Goal: Task Accomplishment & Management: Use online tool/utility

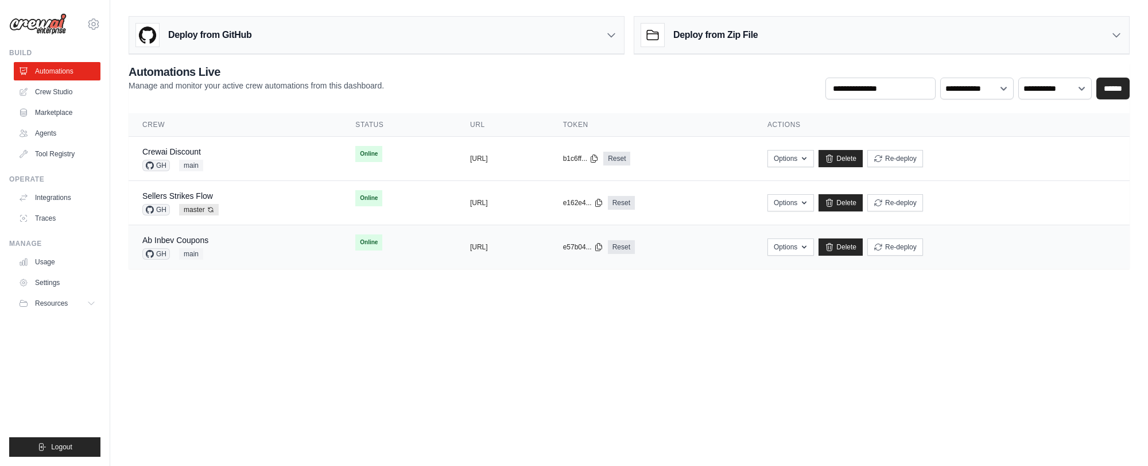
click at [227, 245] on div "Ab Inbev Coupons GH main" at bounding box center [234, 246] width 185 height 25
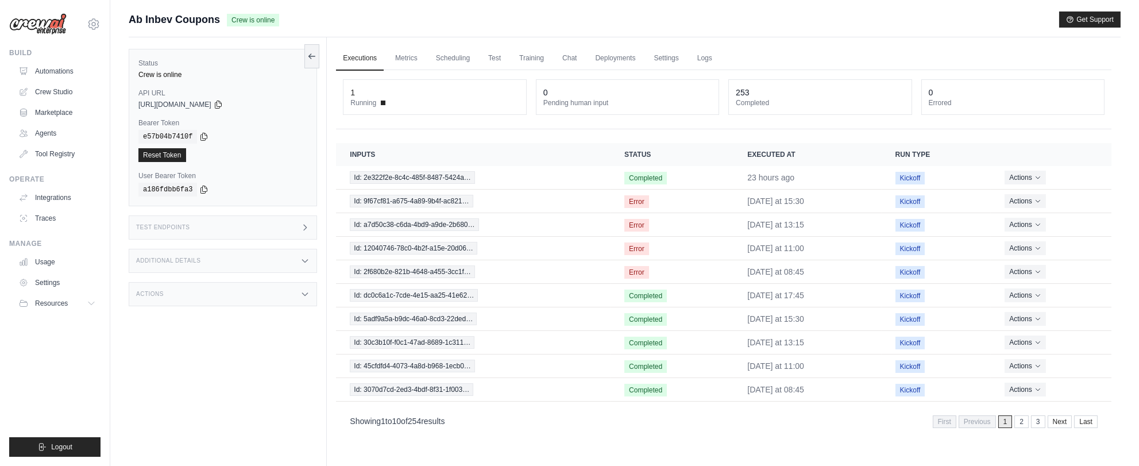
click at [214, 225] on div "Test Endpoints" at bounding box center [223, 227] width 188 height 24
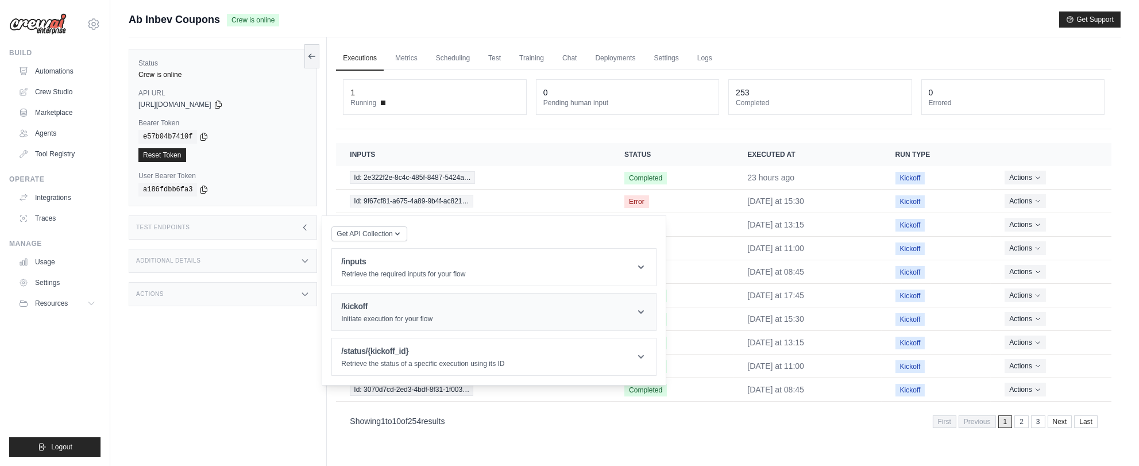
click at [386, 300] on h1 "/kickoff" at bounding box center [386, 305] width 91 height 11
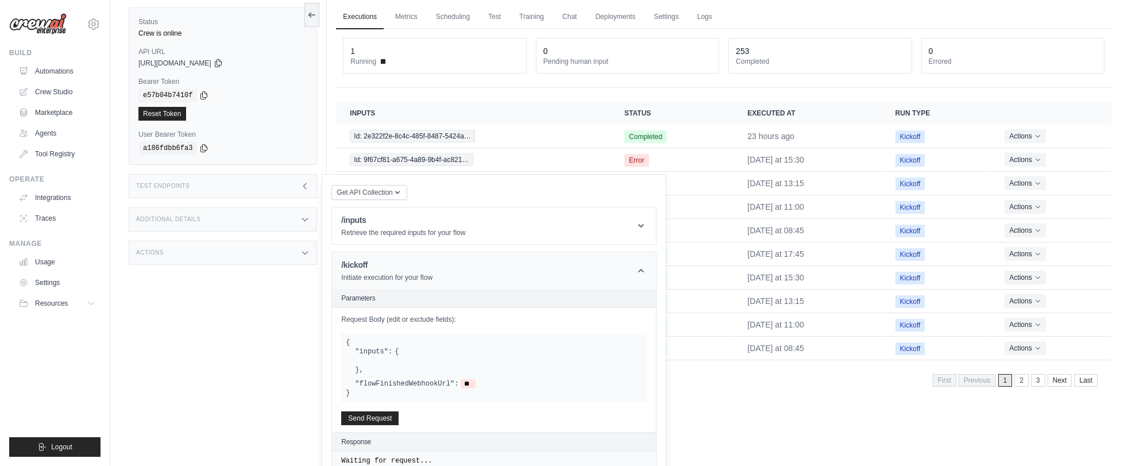
scroll to position [101, 0]
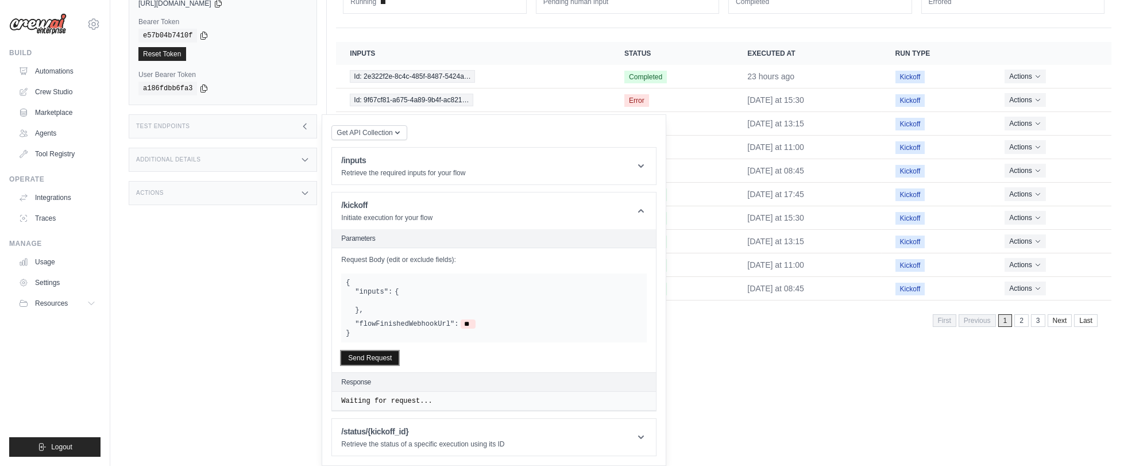
click at [386, 356] on button "Send Request" at bounding box center [369, 358] width 57 height 14
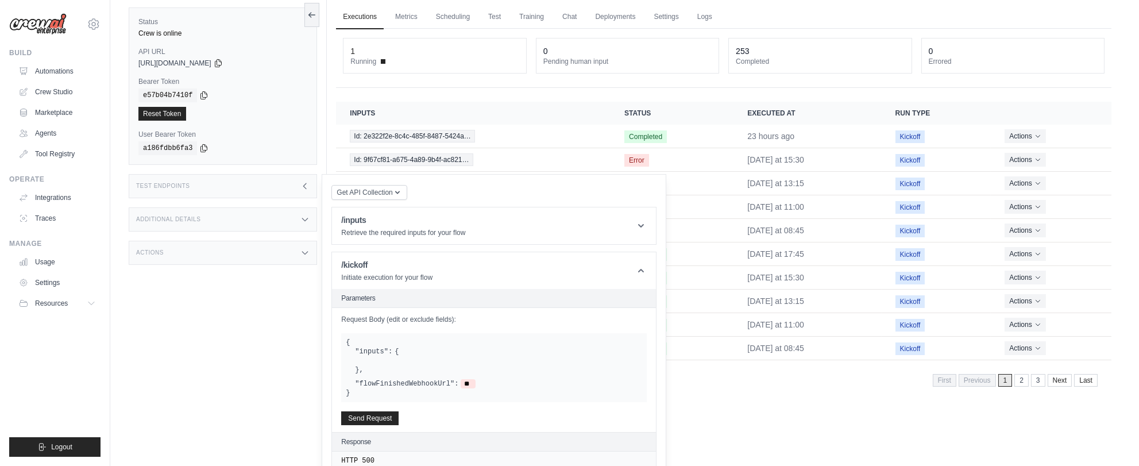
scroll to position [64, 0]
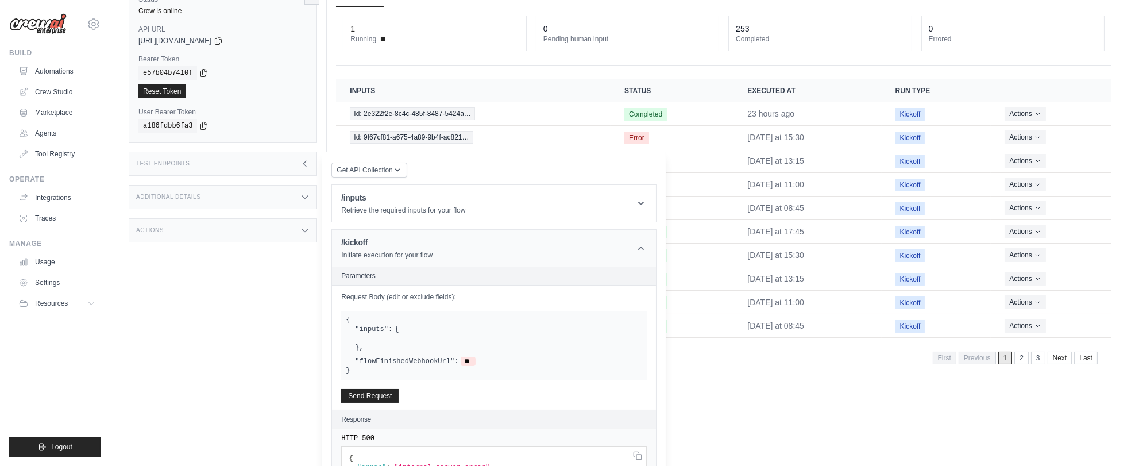
click at [639, 247] on icon at bounding box center [640, 247] width 11 height 11
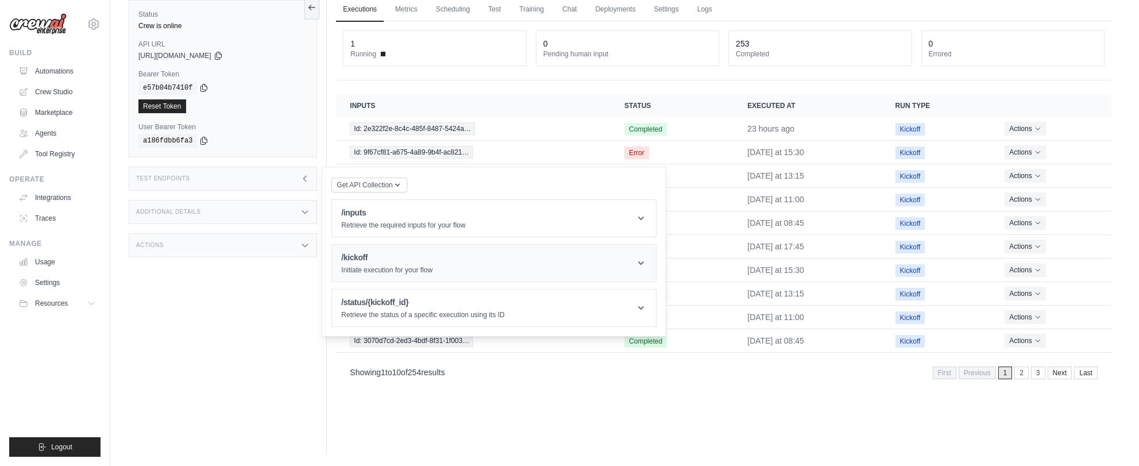
click at [639, 247] on header "/kickoff Initiate execution for your flow" at bounding box center [494, 263] width 324 height 37
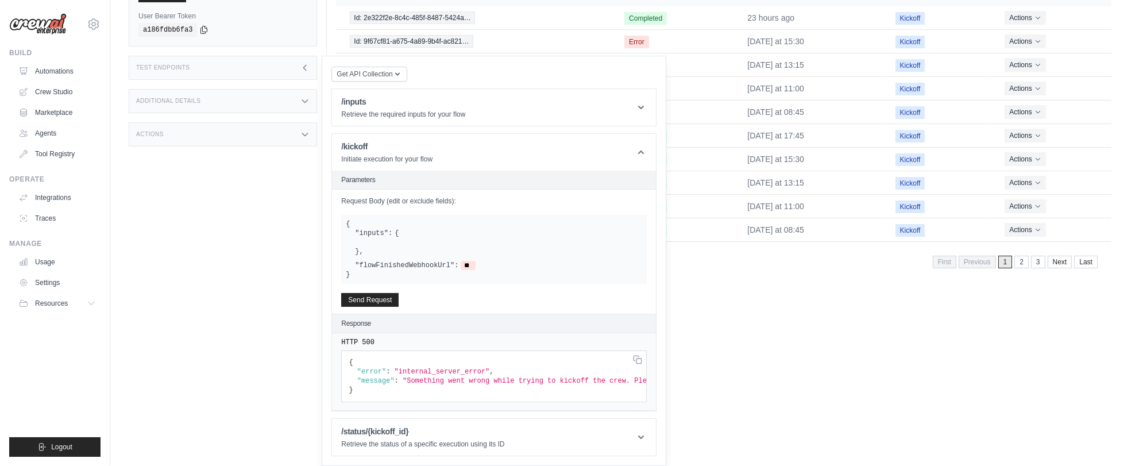
scroll to position [169, 0]
click at [725, 318] on div "Executions Metrics Scheduling Test Training Chat Deployments Settings Logs 1 Ru…" at bounding box center [724, 111] width 794 height 466
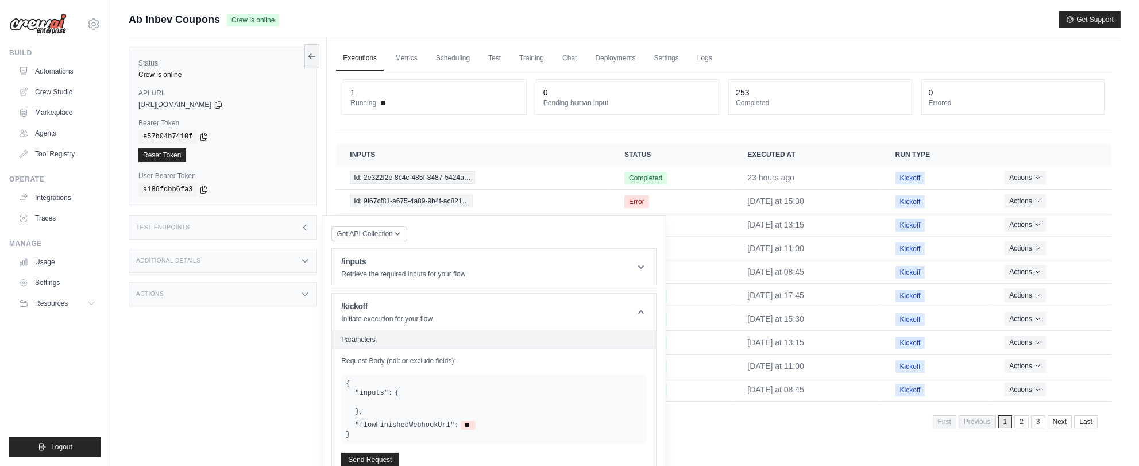
click at [292, 257] on div "Additional Details" at bounding box center [223, 261] width 188 height 24
click at [285, 231] on div "Test Endpoints" at bounding box center [223, 227] width 188 height 24
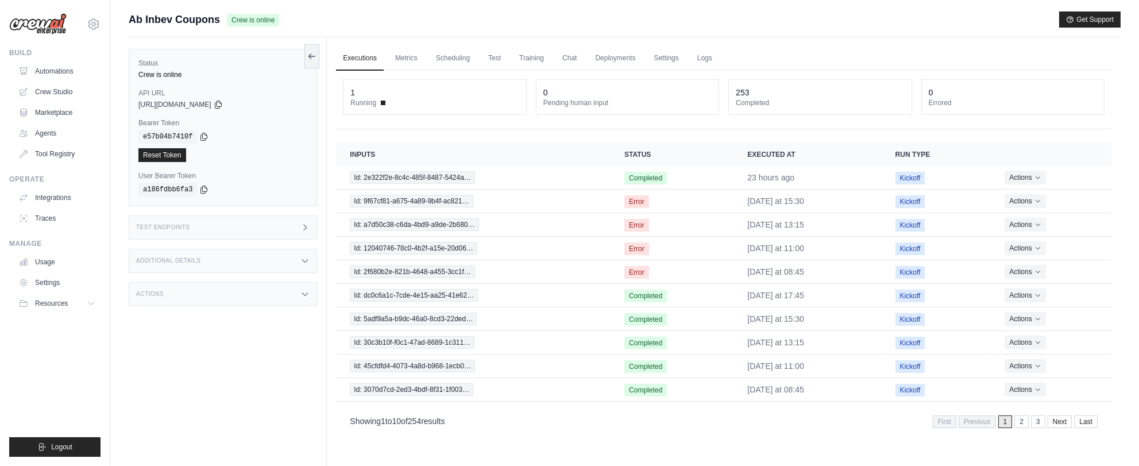
click at [851, 18] on div "Ab Inbev Coupons Crew is online Get Support" at bounding box center [625, 19] width 992 height 16
drag, startPoint x: 1128, startPoint y: 0, endPoint x: 709, endPoint y: 22, distance: 419.8
click at [709, 22] on div "Ab Inbev Coupons Crew is online Get Support" at bounding box center [625, 19] width 992 height 16
click at [169, 287] on div "Actions" at bounding box center [223, 294] width 188 height 24
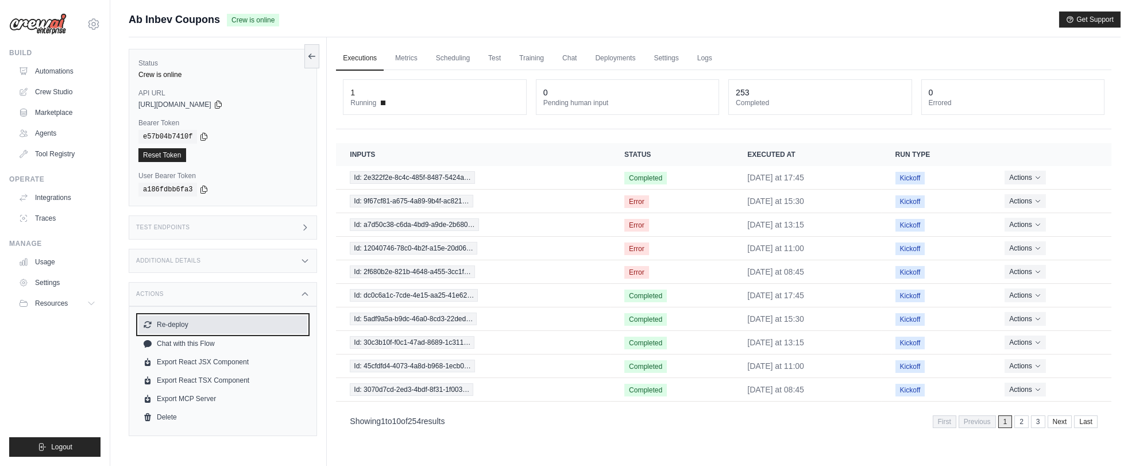
click at [188, 323] on button "Re-deploy" at bounding box center [222, 324] width 169 height 18
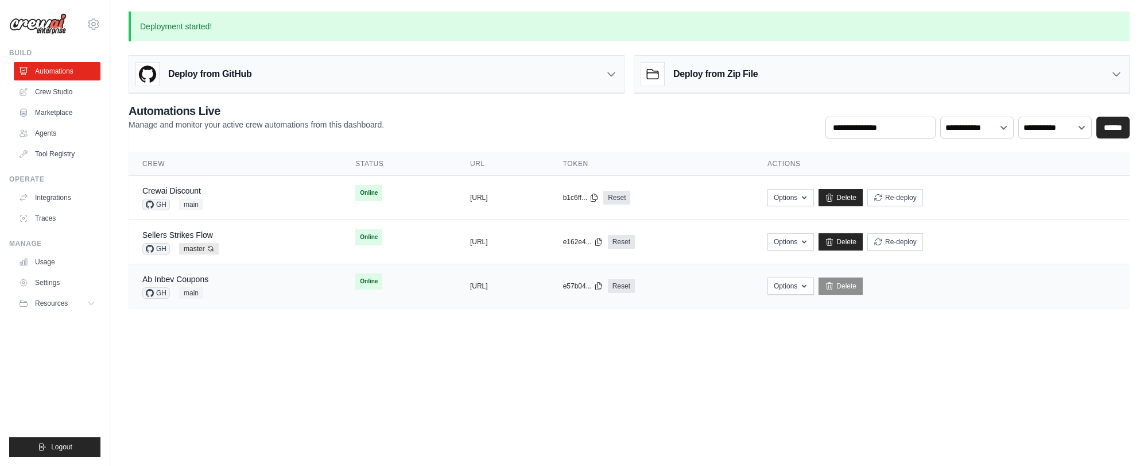
click at [243, 276] on div "Ab Inbev Coupons GH main" at bounding box center [234, 285] width 185 height 25
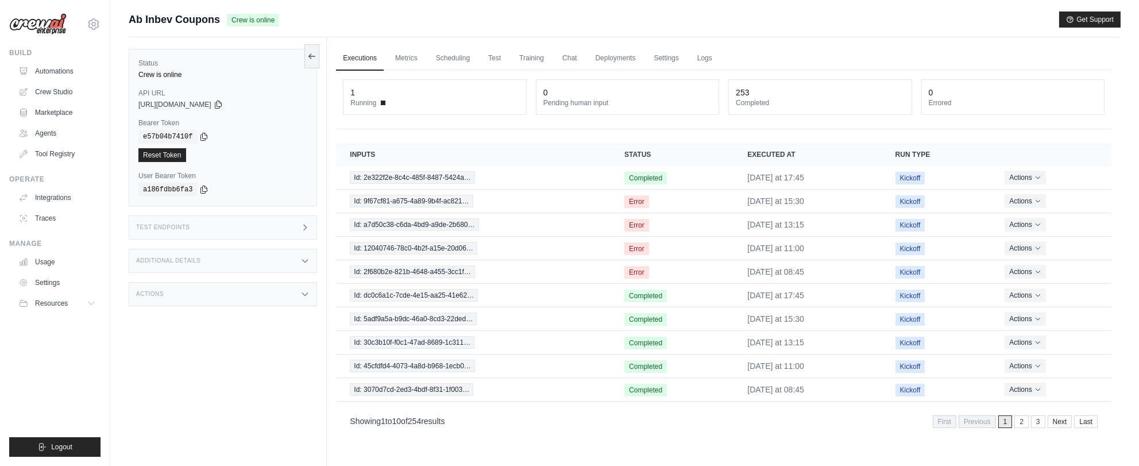
click at [195, 264] on div "Additional Details" at bounding box center [223, 261] width 188 height 24
click at [214, 226] on div "Test Endpoints" at bounding box center [223, 227] width 188 height 24
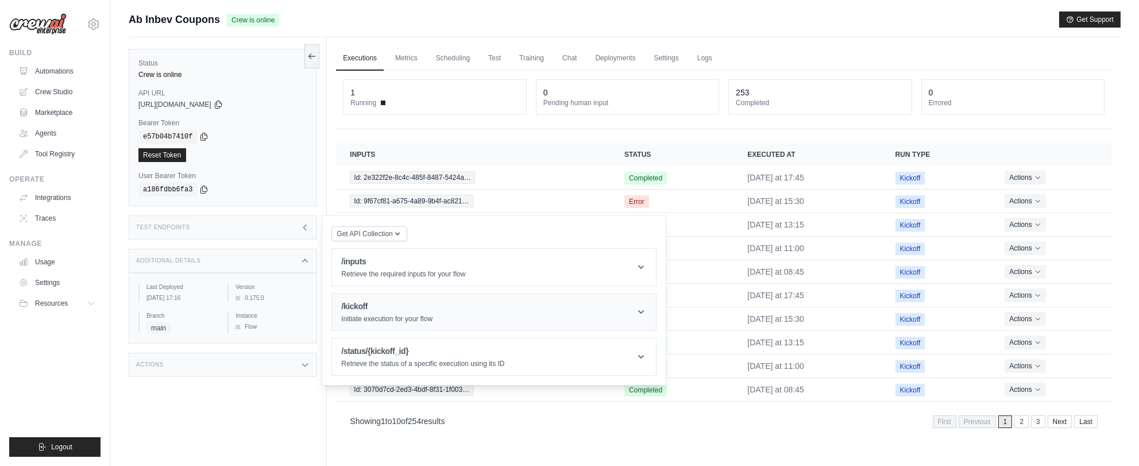
click at [409, 313] on div "/kickoff Initiate execution for your flow" at bounding box center [386, 311] width 91 height 23
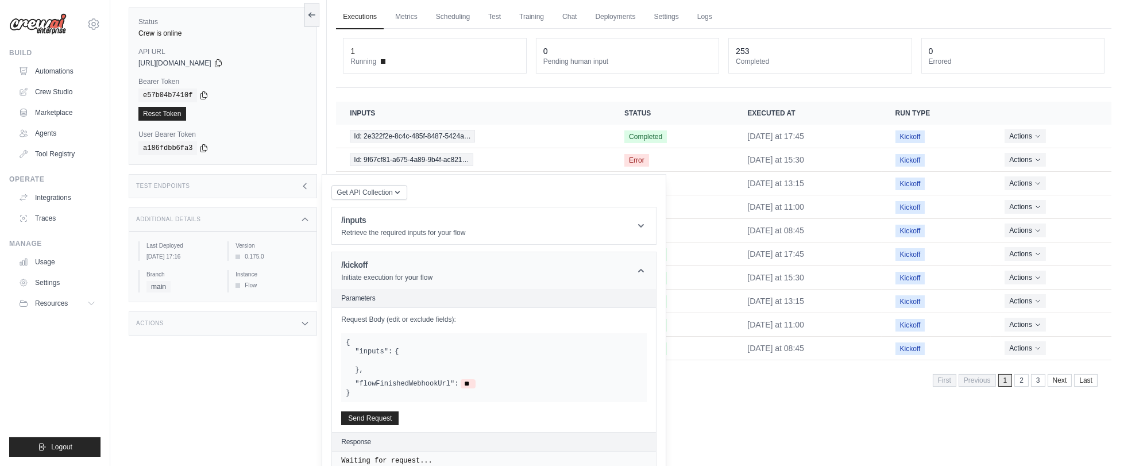
scroll to position [101, 0]
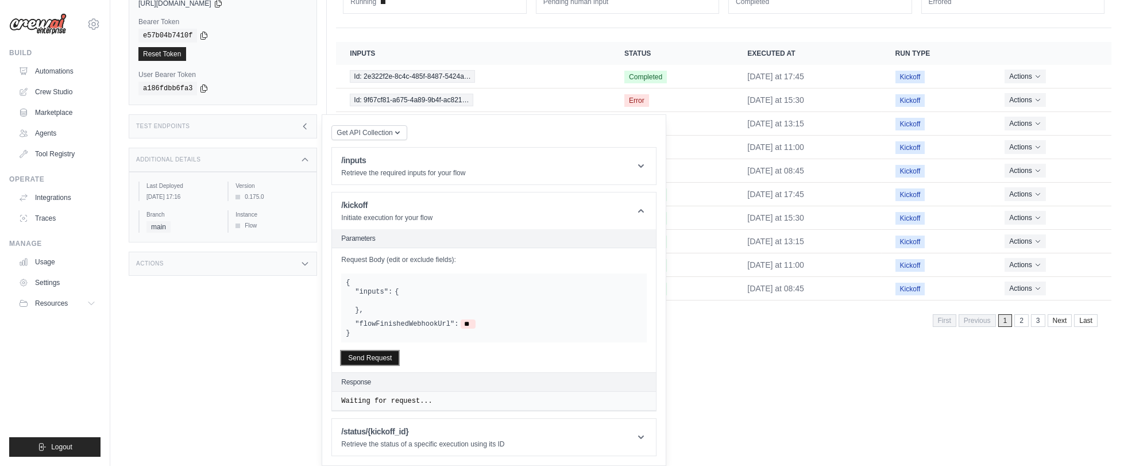
click at [386, 359] on button "Send Request" at bounding box center [369, 358] width 57 height 14
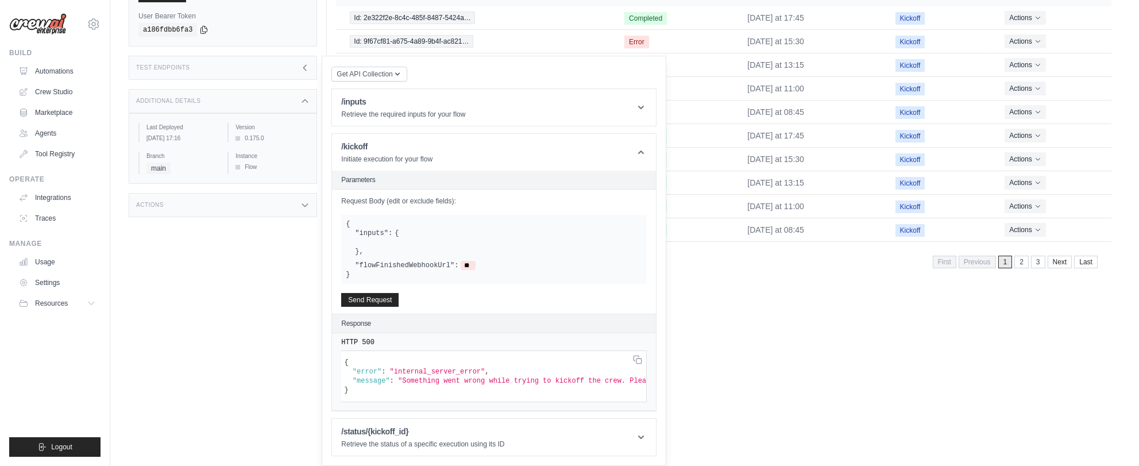
scroll to position [0, 0]
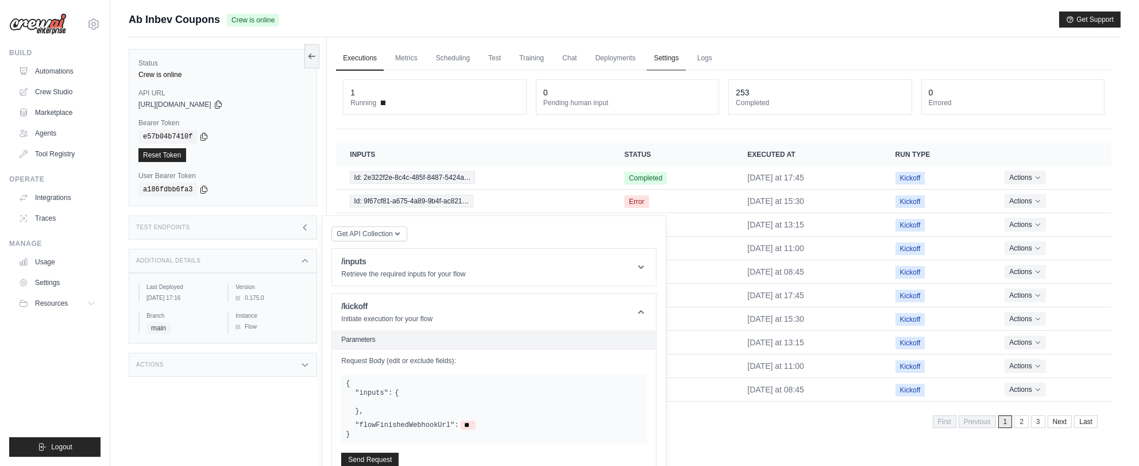
click at [667, 60] on link "Settings" at bounding box center [666, 59] width 38 height 24
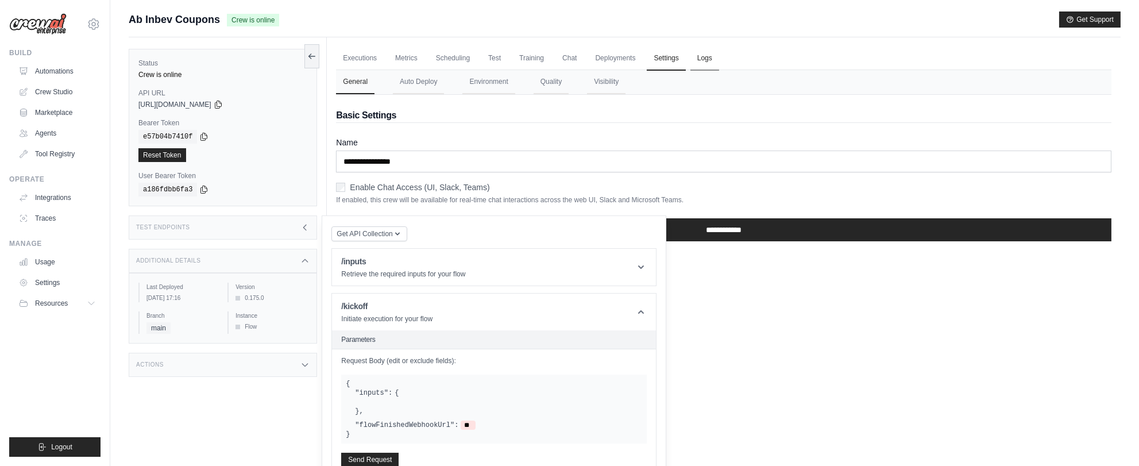
click at [701, 58] on link "Logs" at bounding box center [704, 59] width 29 height 24
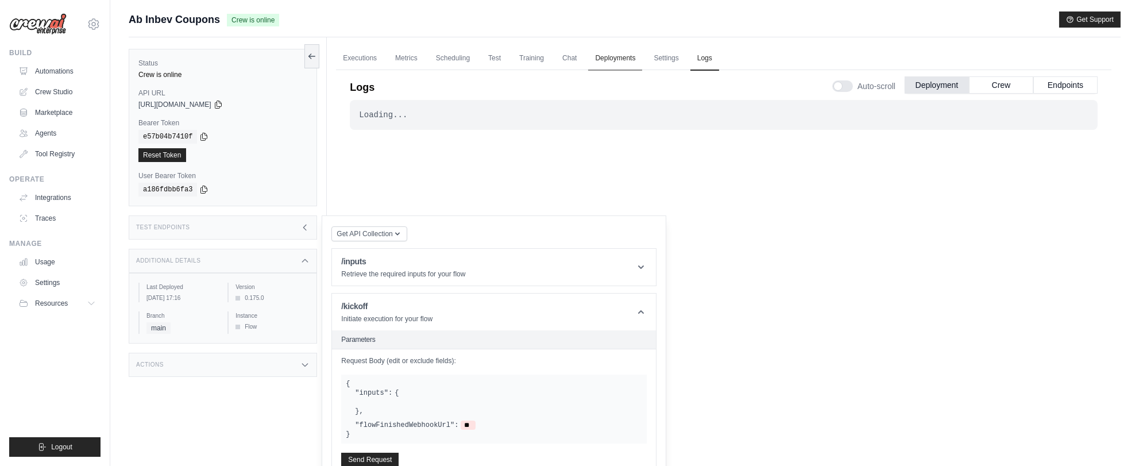
click at [621, 58] on link "Deployments" at bounding box center [615, 59] width 54 height 24
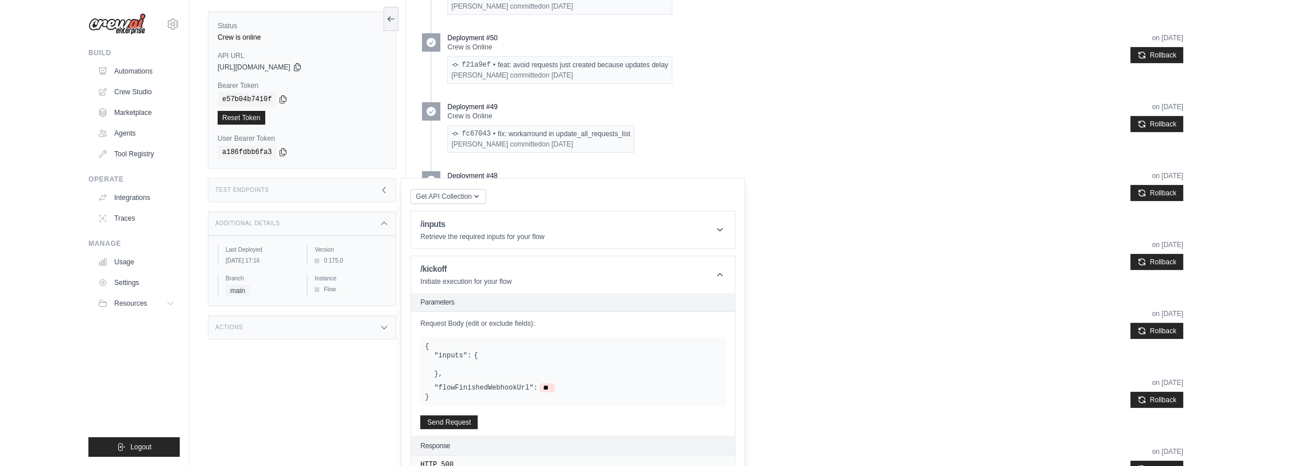
scroll to position [893, 0]
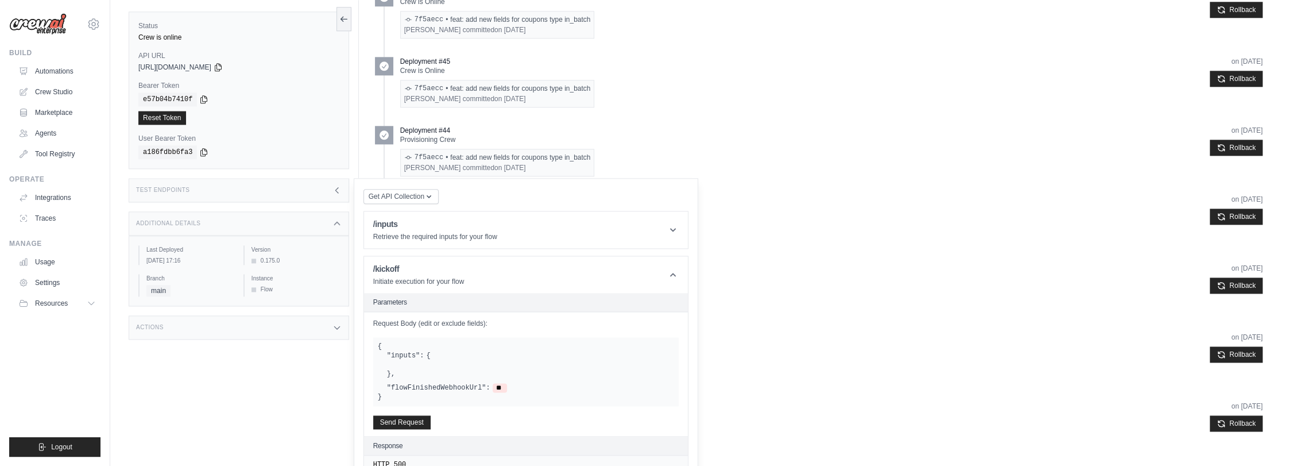
click at [537, 382] on div ""inputs": { } , "flowFinishedWebhookUrl": **" at bounding box center [526, 371] width 296 height 41
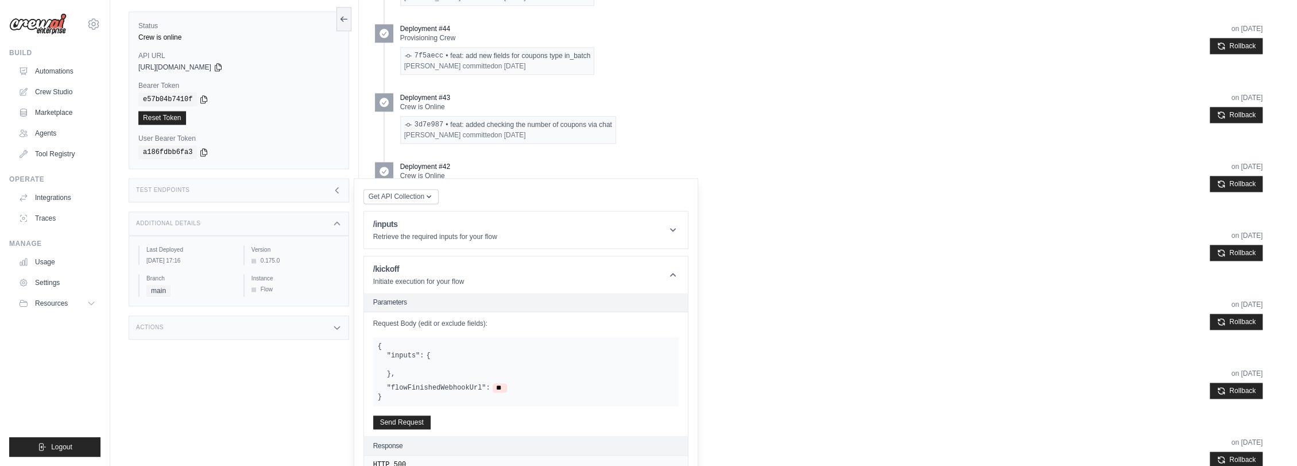
scroll to position [1403, 0]
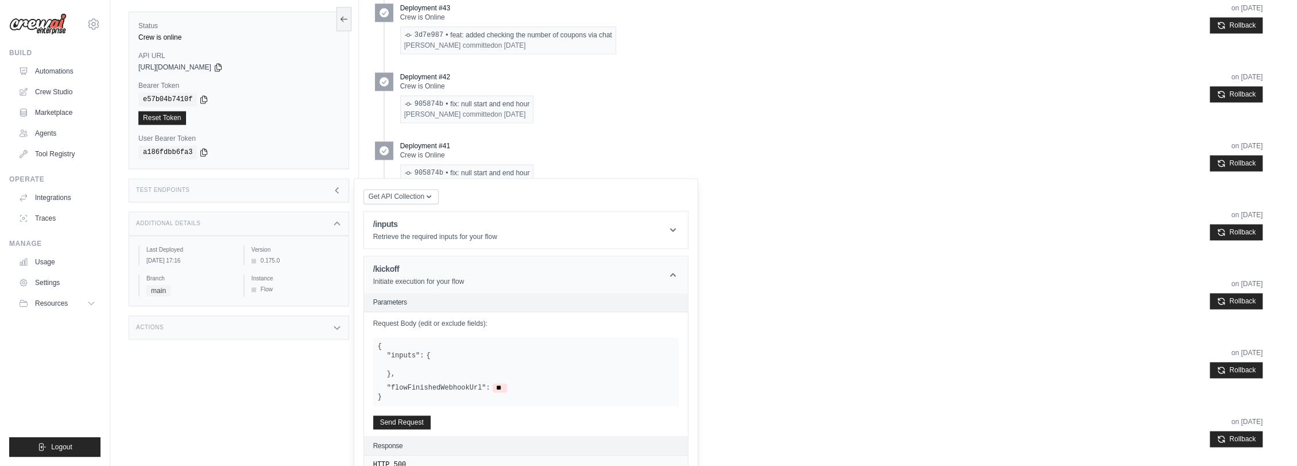
click at [454, 261] on header "/kickoff Initiate execution for your flow" at bounding box center [526, 274] width 324 height 37
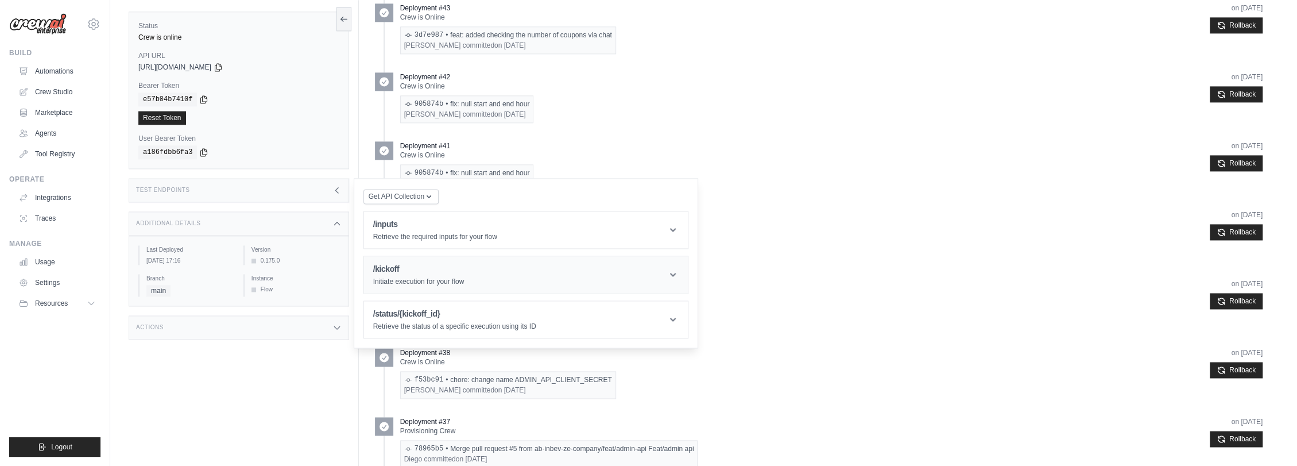
click at [482, 288] on header "/kickoff Initiate execution for your flow" at bounding box center [526, 274] width 324 height 37
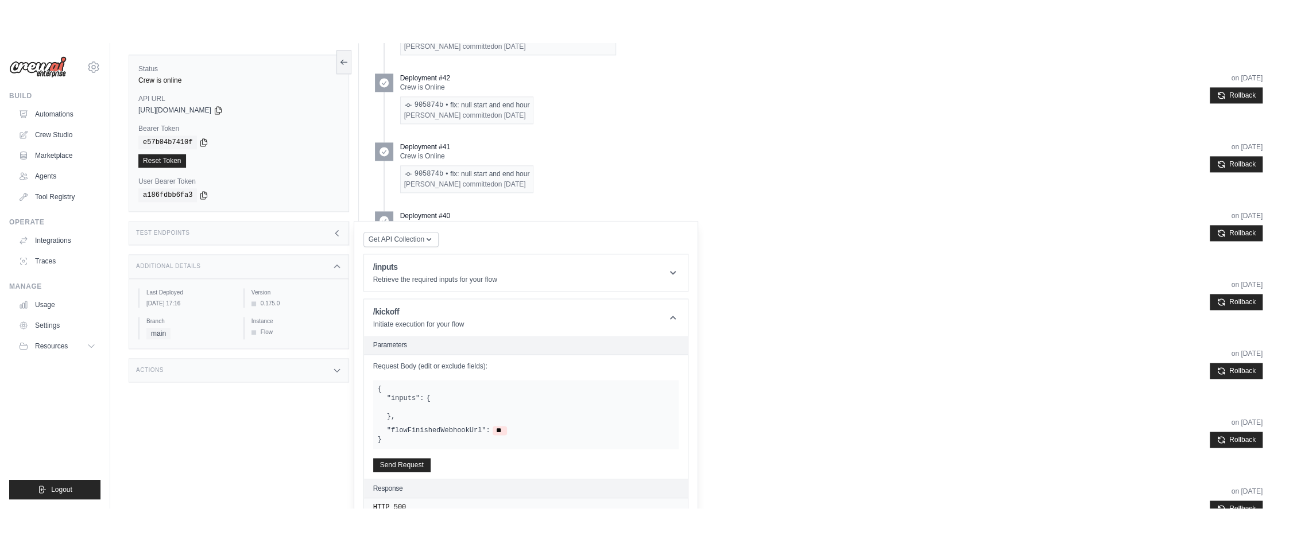
scroll to position [1467, 0]
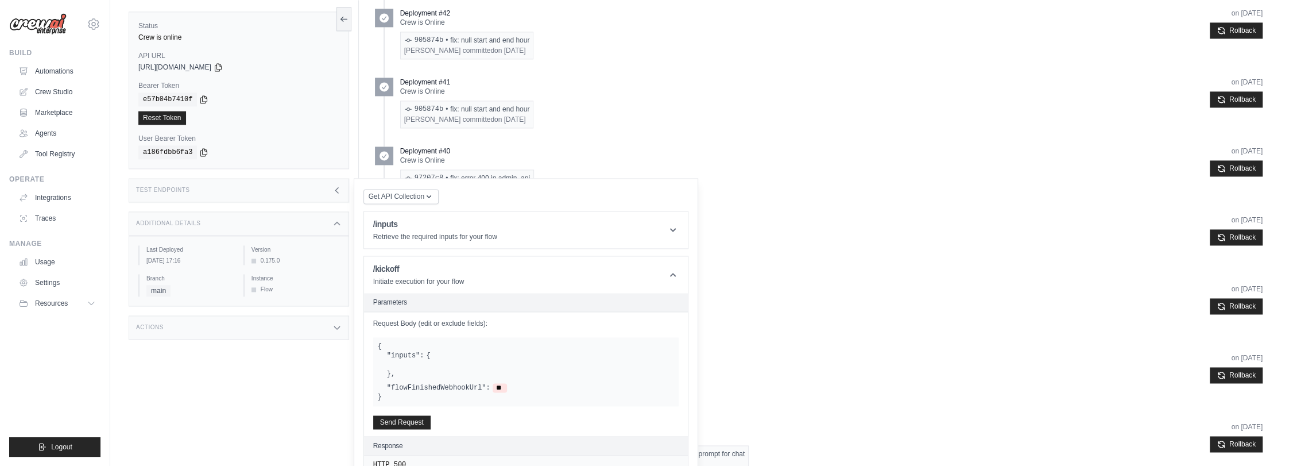
drag, startPoint x: 500, startPoint y: 459, endPoint x: 509, endPoint y: 430, distance: 30.5
click at [509, 430] on div "Parameters Request Body (edit or exclude fields): { "inputs": { } , "flowFinish…" at bounding box center [526, 413] width 324 height 240
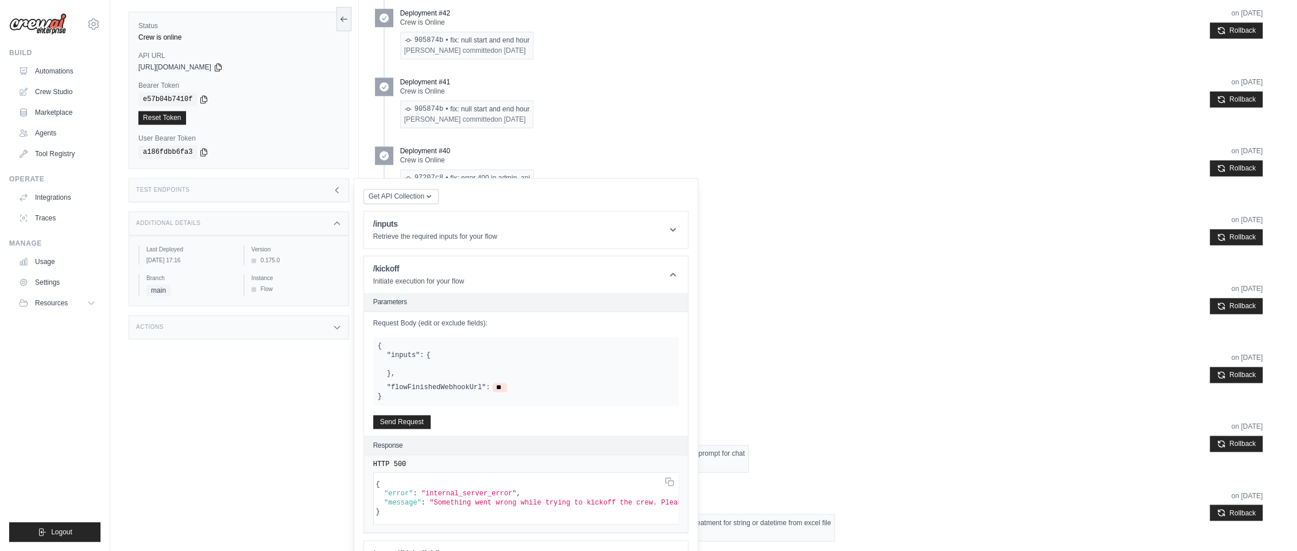
click at [835, 299] on div "Deployment #38 Crew is Online f53bc91 • chore: change name ADMIN_API_CLIENT_SEC…" at bounding box center [831, 309] width 862 height 51
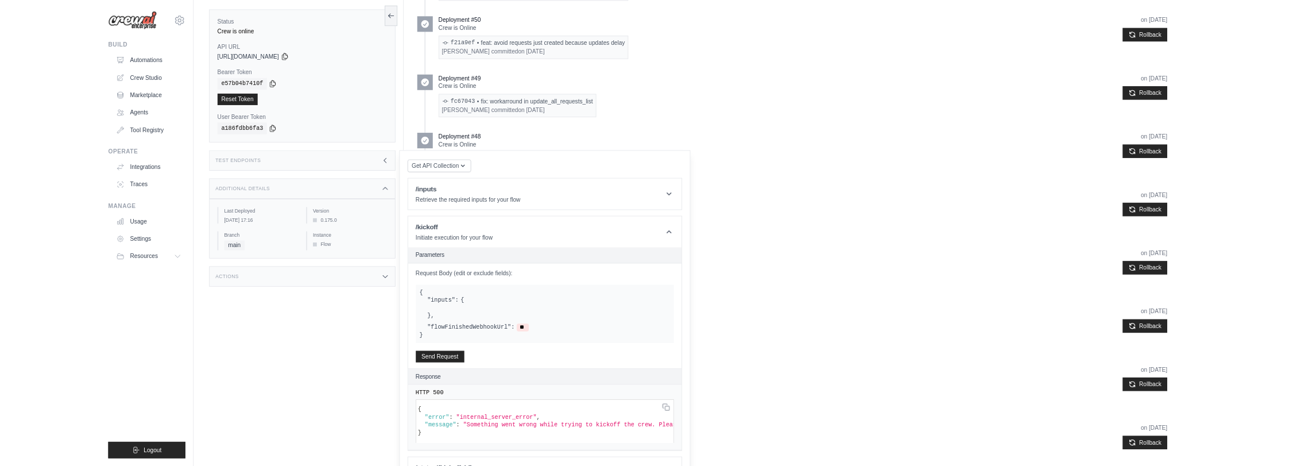
scroll to position [893, 0]
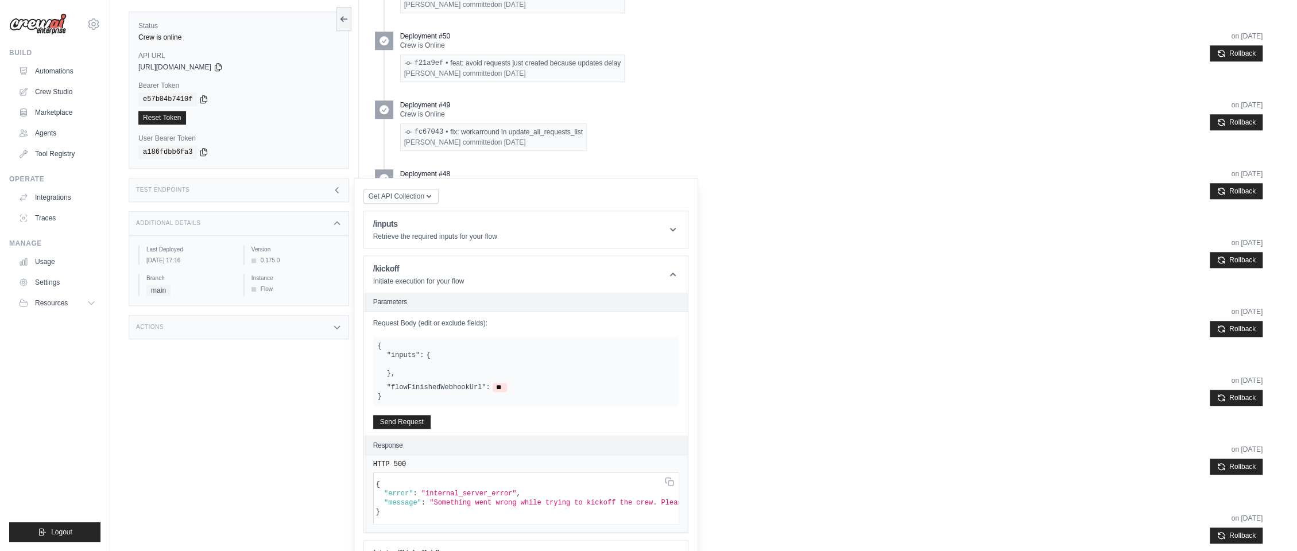
click at [764, 154] on div "Deployment #49 Crew is Online fc67043 • fix: workarround in update_all_requests…" at bounding box center [819, 130] width 888 height 60
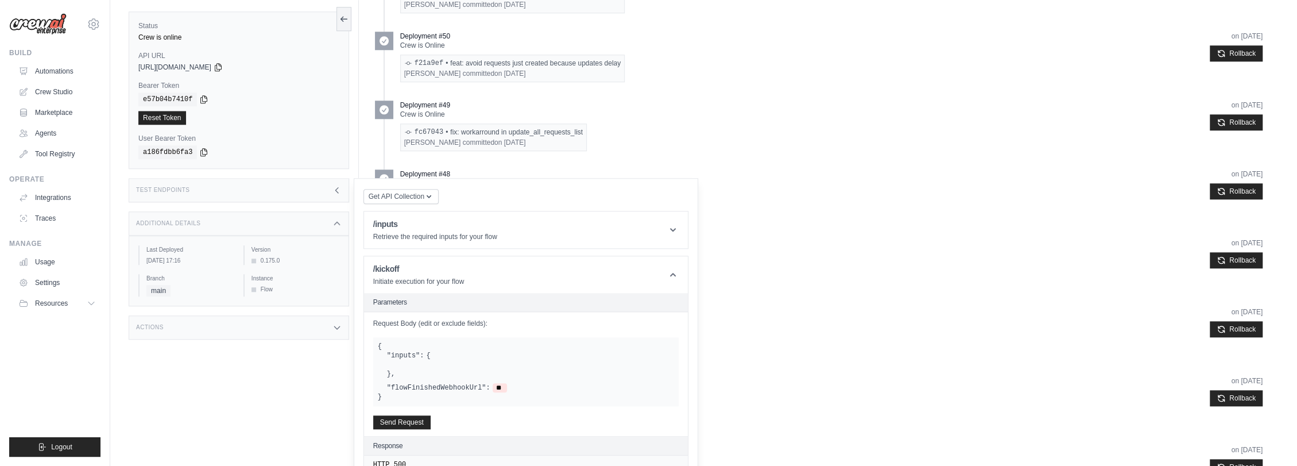
click at [337, 194] on div "Test Endpoints" at bounding box center [239, 190] width 220 height 24
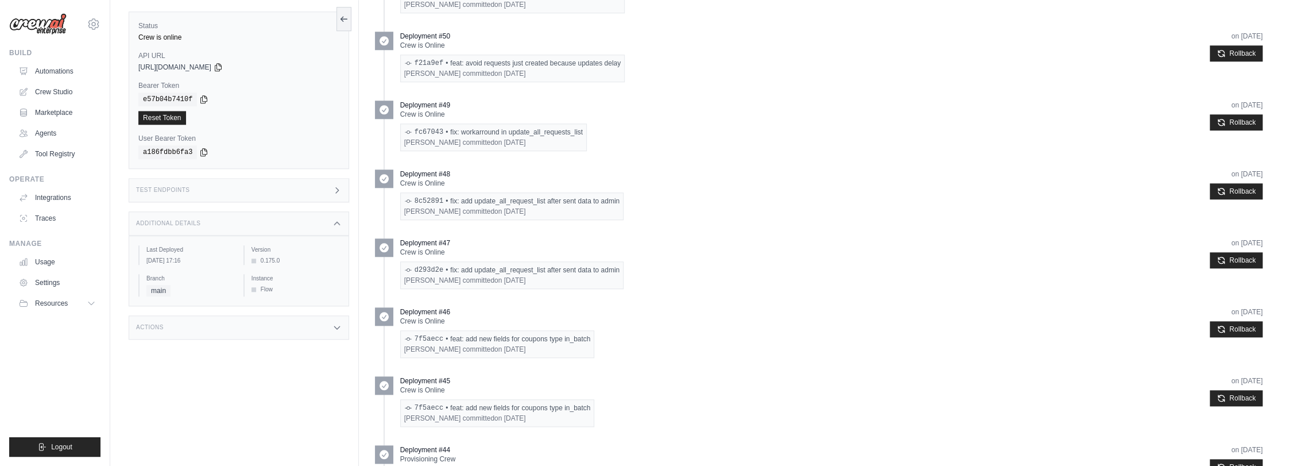
click at [326, 221] on div "Additional Details" at bounding box center [239, 223] width 220 height 24
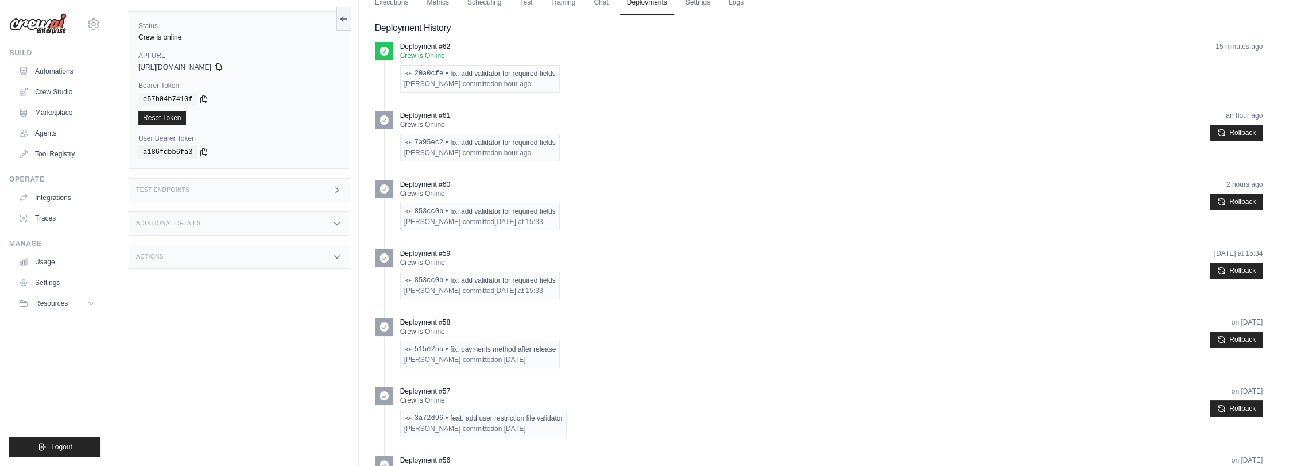
scroll to position [0, 0]
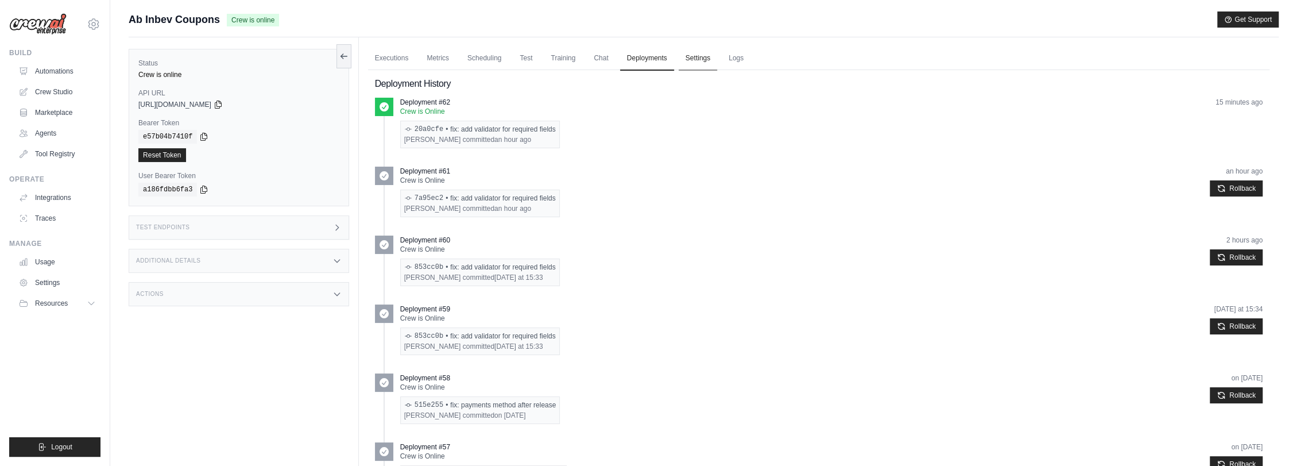
click at [709, 63] on link "Settings" at bounding box center [698, 59] width 38 height 24
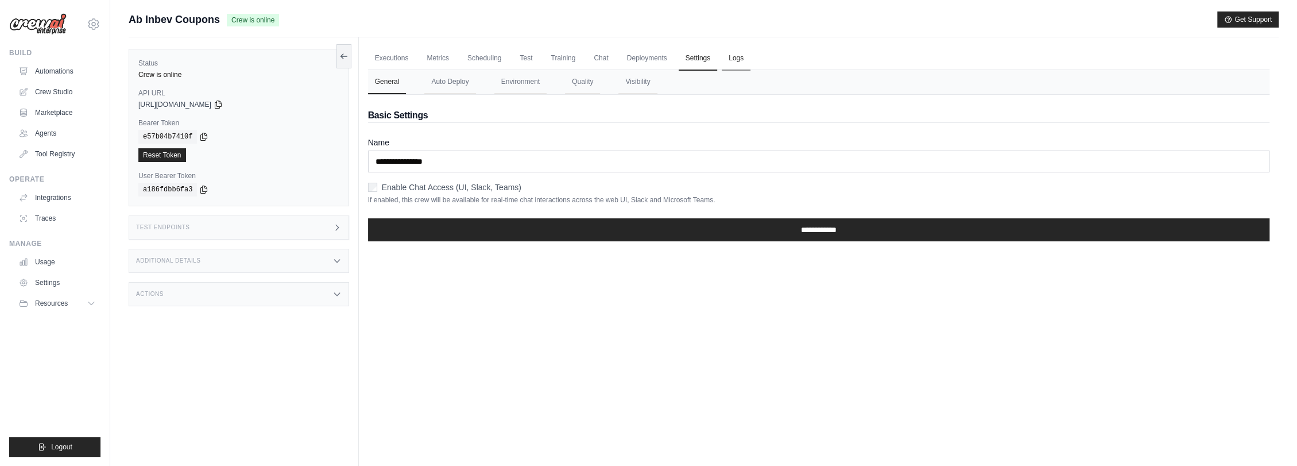
click at [742, 61] on link "Logs" at bounding box center [736, 59] width 29 height 24
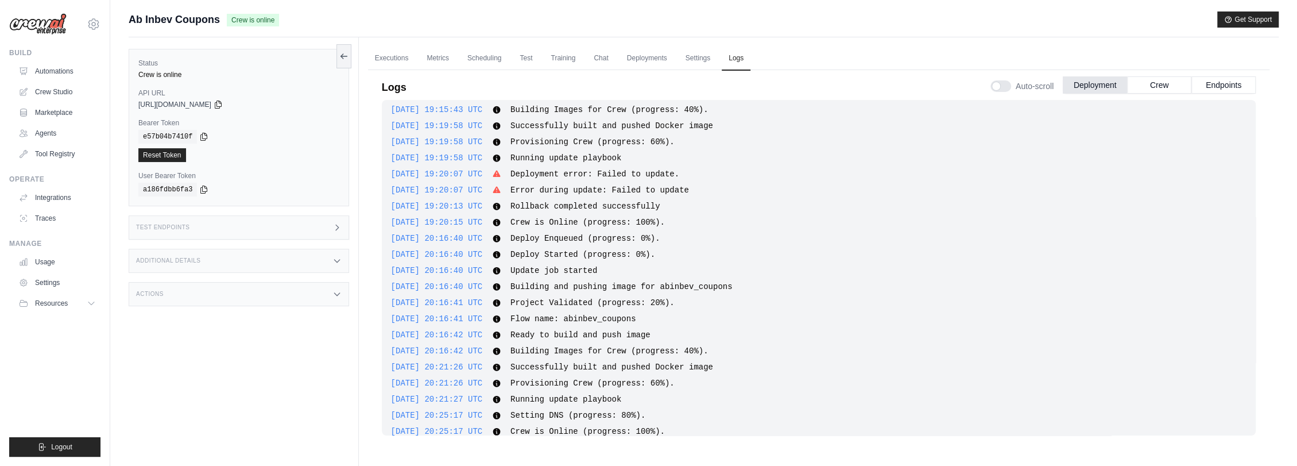
scroll to position [1066, 0]
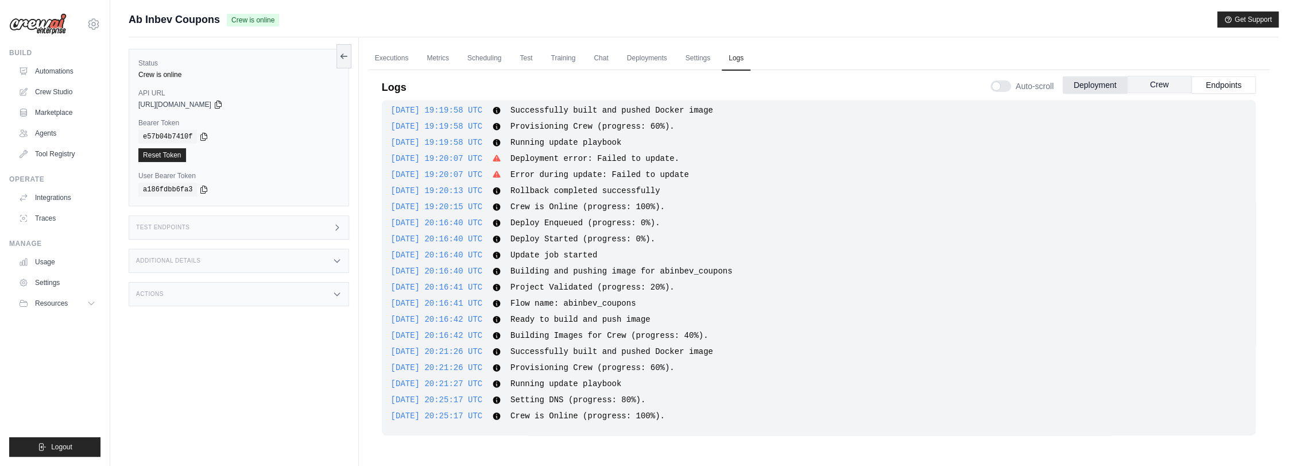
click at [1138, 81] on button "Crew" at bounding box center [1159, 84] width 64 height 17
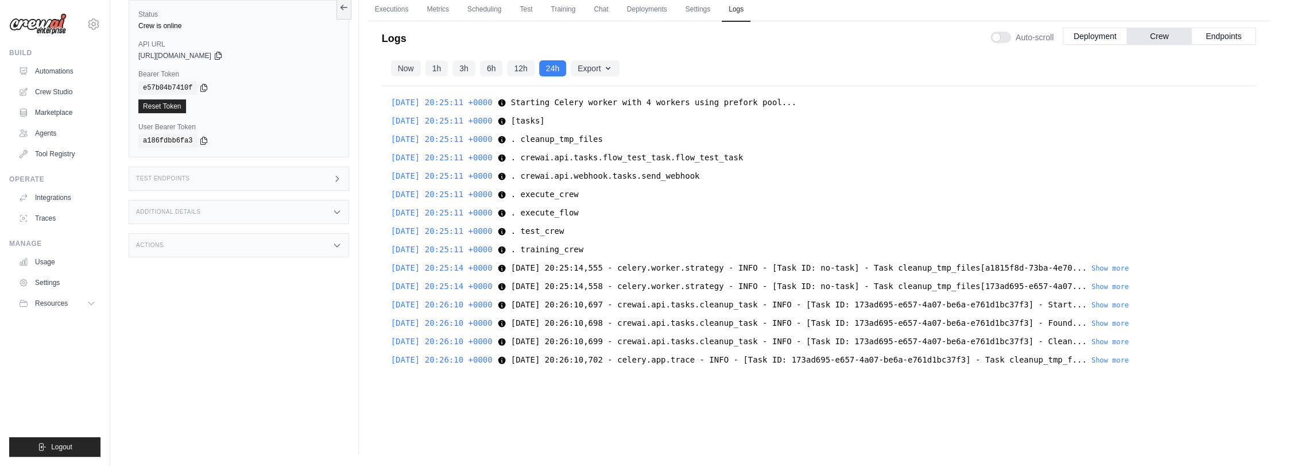
scroll to position [0, 0]
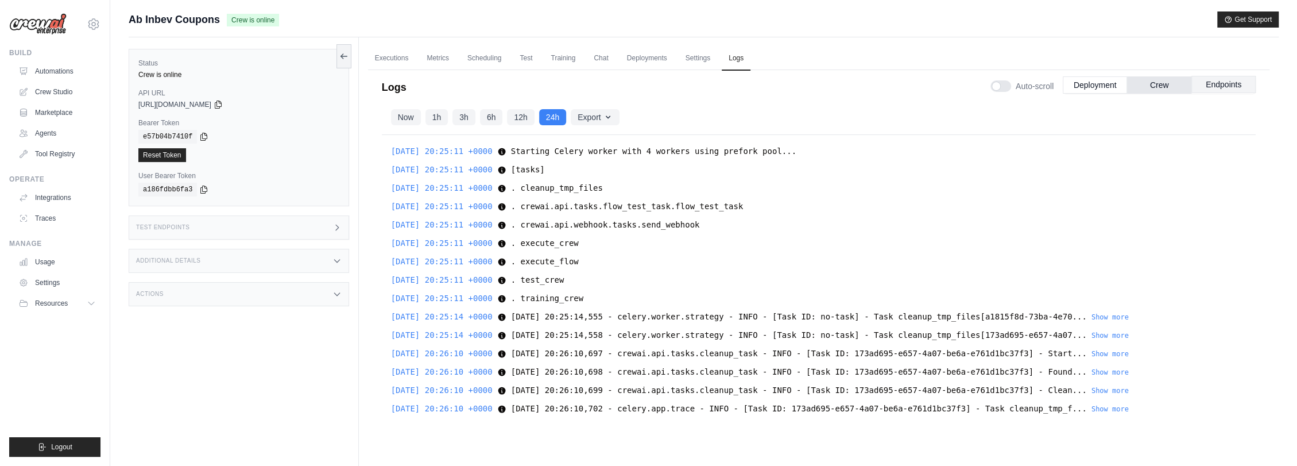
click at [1138, 87] on button "Endpoints" at bounding box center [1223, 84] width 64 height 17
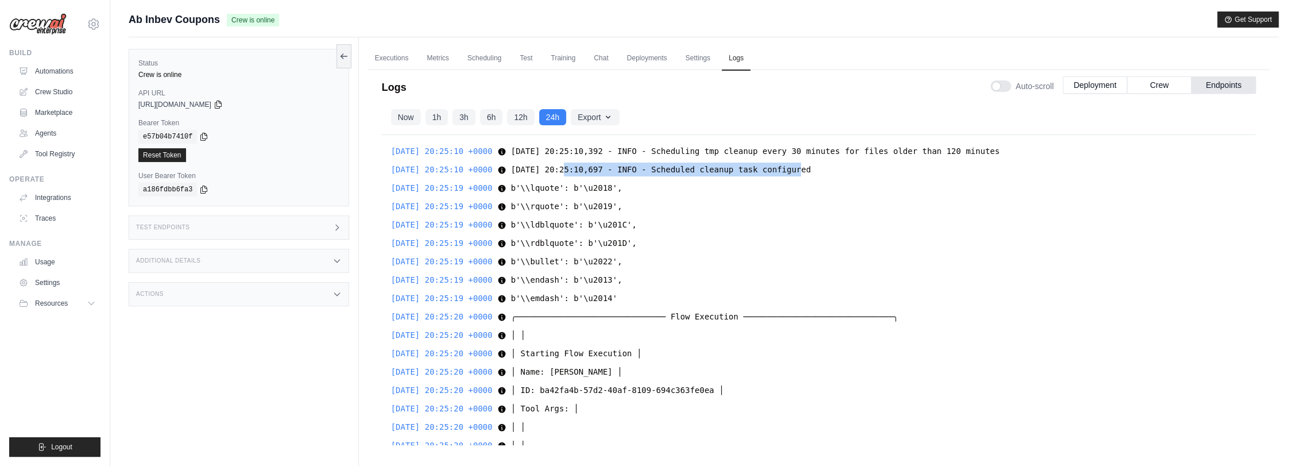
drag, startPoint x: 567, startPoint y: 165, endPoint x: 786, endPoint y: 168, distance: 219.4
click at [786, 168] on span "2025-08-29 20:25:10,697 - INFO - Scheduled cleanup task configured" at bounding box center [661, 169] width 300 height 9
click at [709, 258] on div "2025-08-29 20:25:19 +0000 b'\\bullet': b'\u2022', b'\\bullet': b'\u2022', Show …" at bounding box center [819, 261] width 856 height 14
click at [1138, 84] on button "Crew" at bounding box center [1159, 84] width 64 height 17
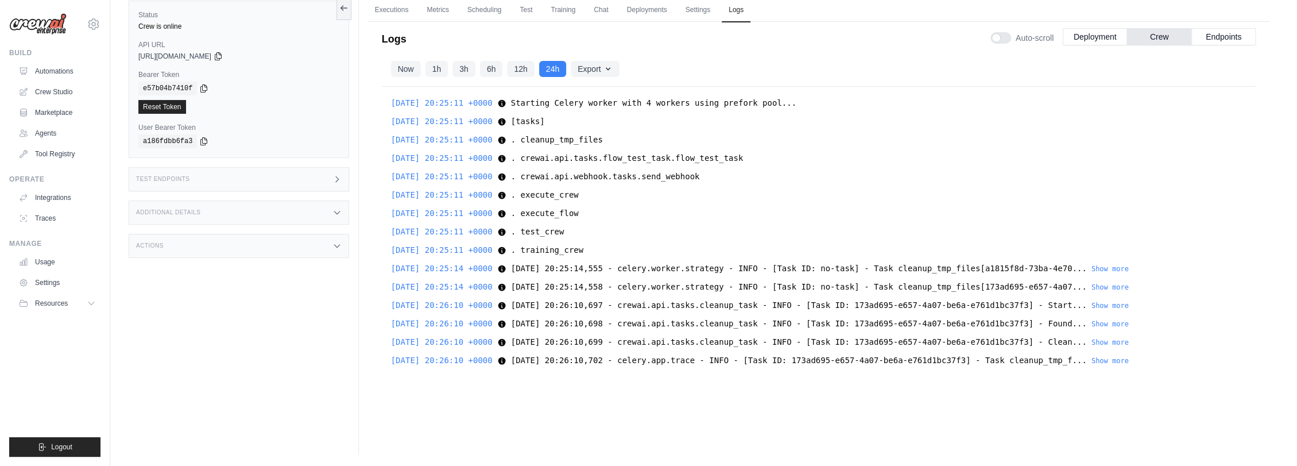
scroll to position [49, 0]
click at [227, 184] on div "Test Endpoints" at bounding box center [239, 179] width 220 height 24
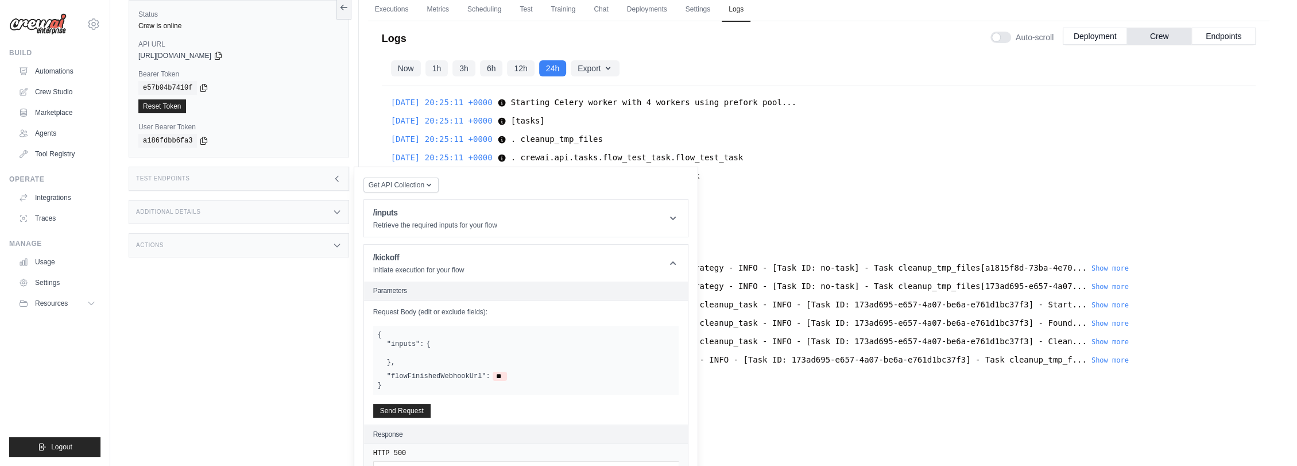
click at [427, 355] on div at bounding box center [530, 353] width 287 height 9
click at [420, 355] on div at bounding box center [530, 353] width 287 height 9
click at [417, 221] on p "Retrieve the required inputs for your flow" at bounding box center [435, 224] width 124 height 9
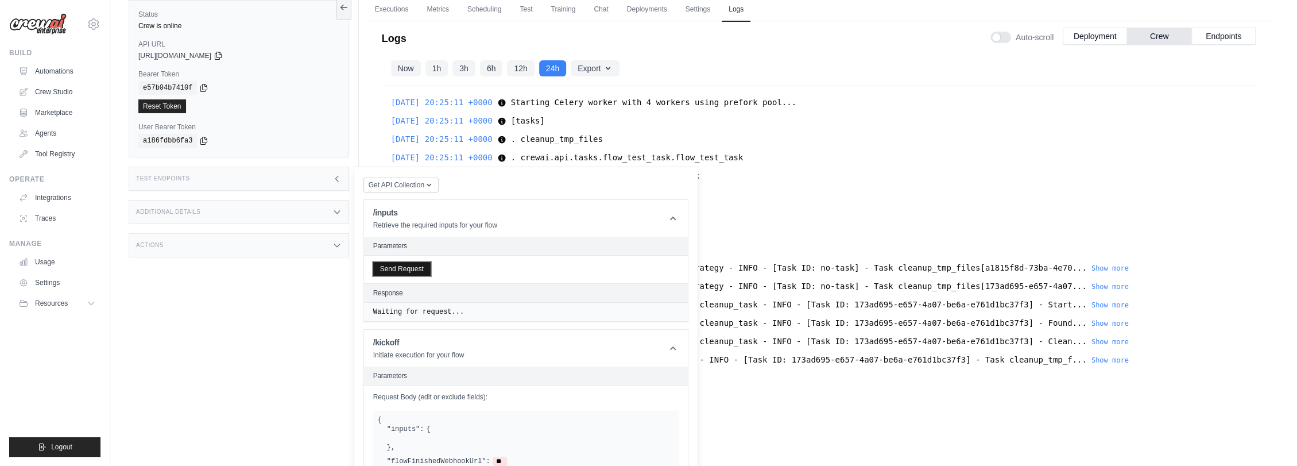
click at [393, 266] on button "Send Request" at bounding box center [401, 269] width 57 height 14
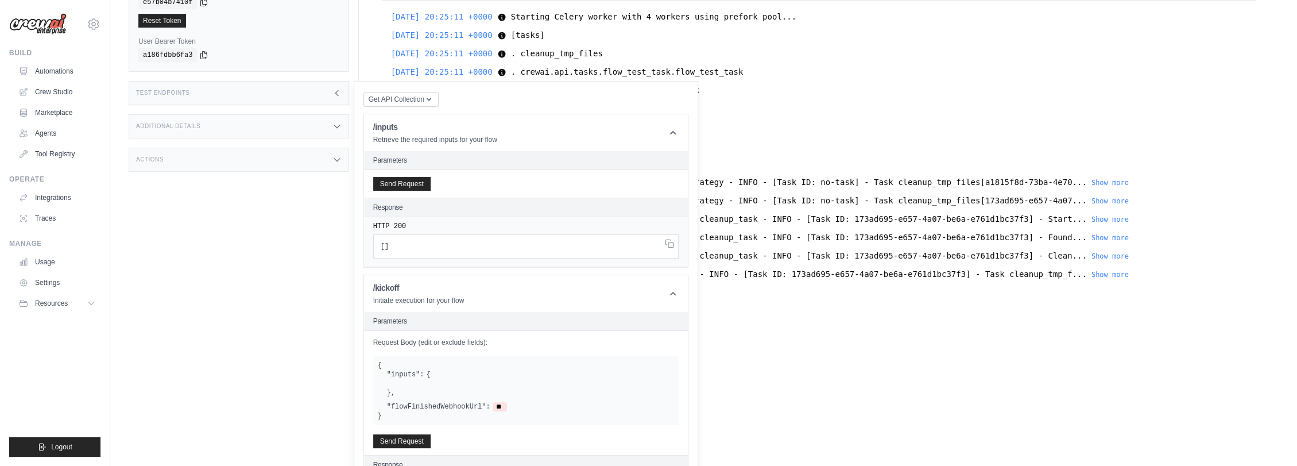
scroll to position [176, 0]
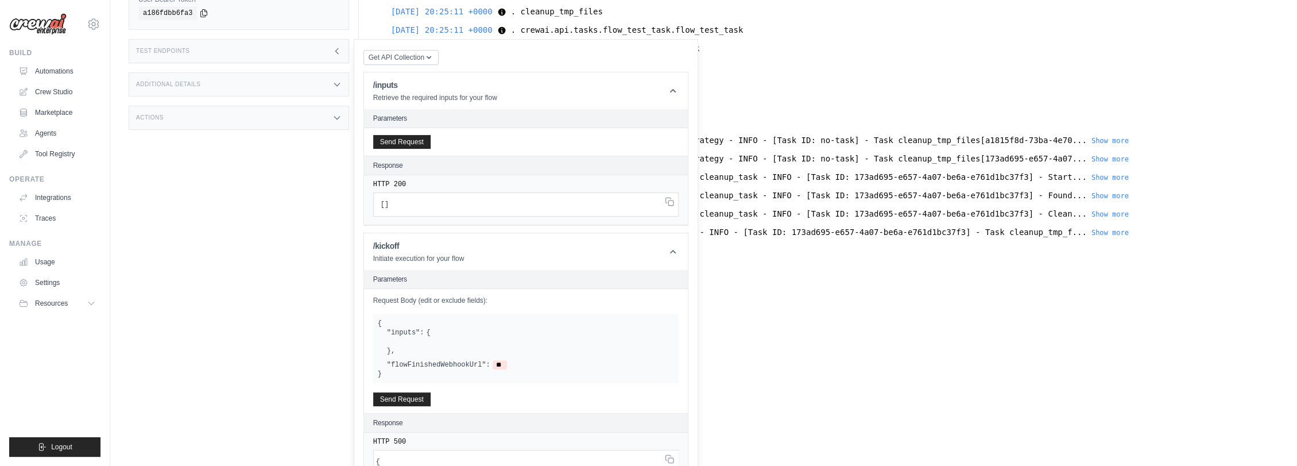
click at [432, 335] on div ""inputs": { } ," at bounding box center [530, 342] width 287 height 28
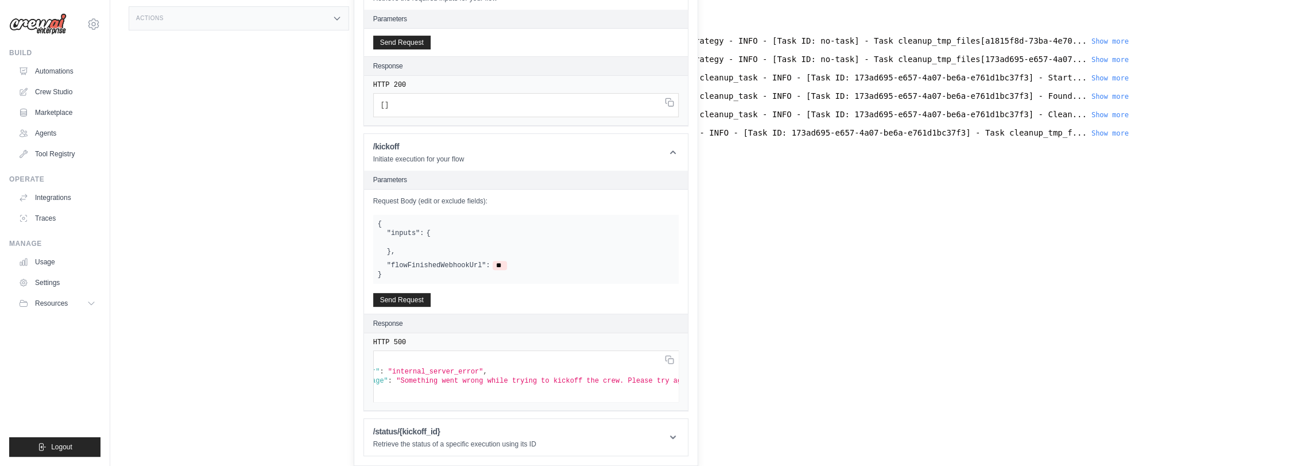
scroll to position [0, 0]
click at [438, 437] on div "/status/{kickoff_id} Retrieve the status of a specific execution using its ID" at bounding box center [454, 436] width 163 height 23
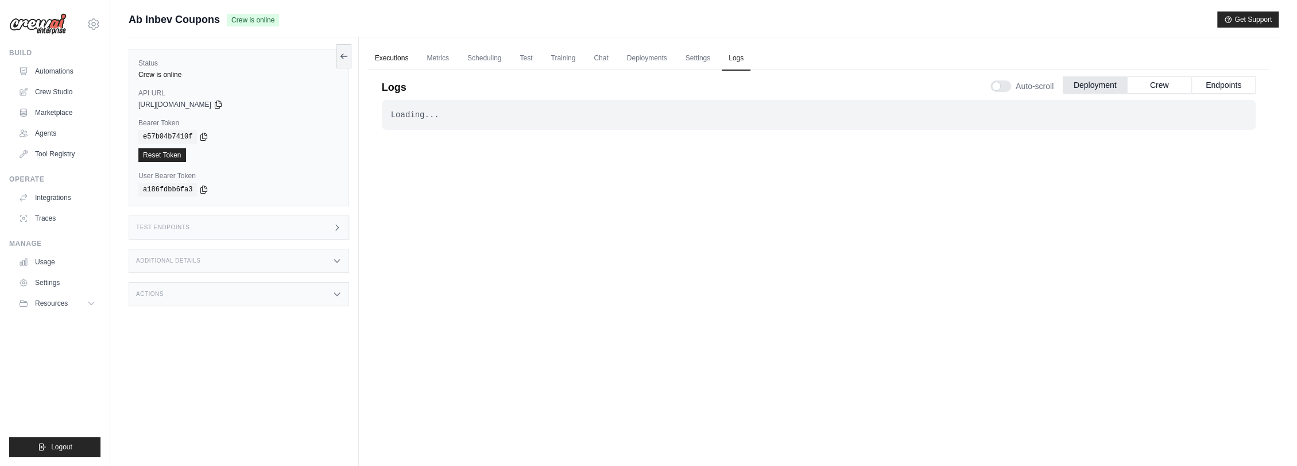
click at [394, 56] on link "Executions" at bounding box center [392, 59] width 48 height 24
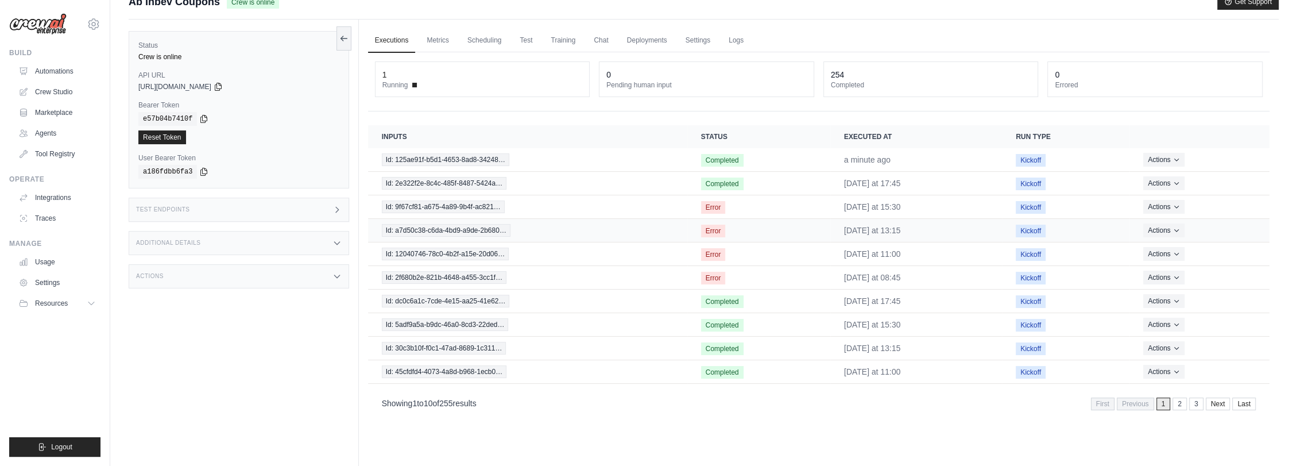
scroll to position [49, 0]
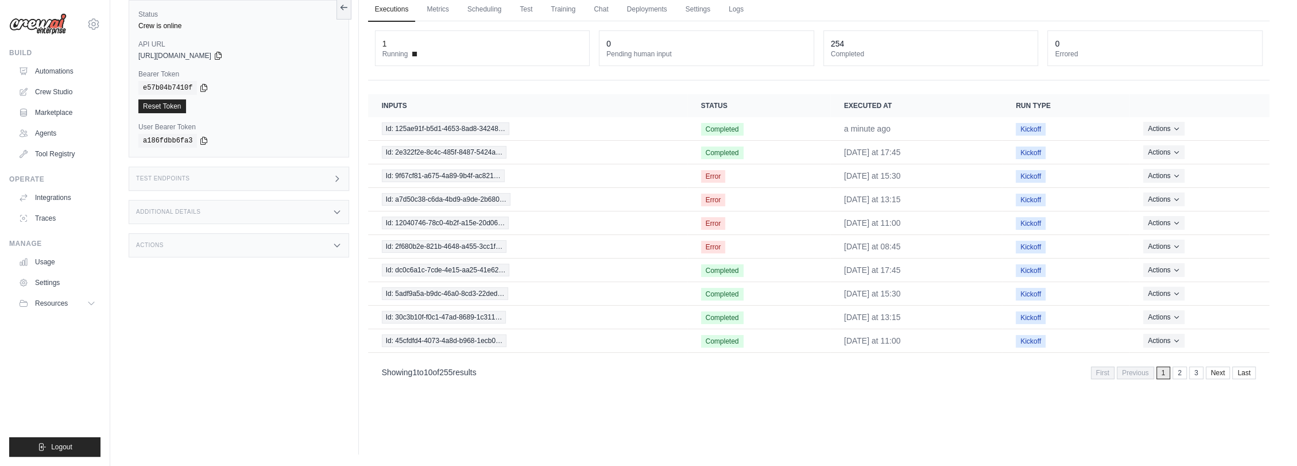
click at [247, 218] on div "Additional Details" at bounding box center [239, 212] width 220 height 24
click at [249, 181] on div "Test Endpoints" at bounding box center [239, 179] width 220 height 24
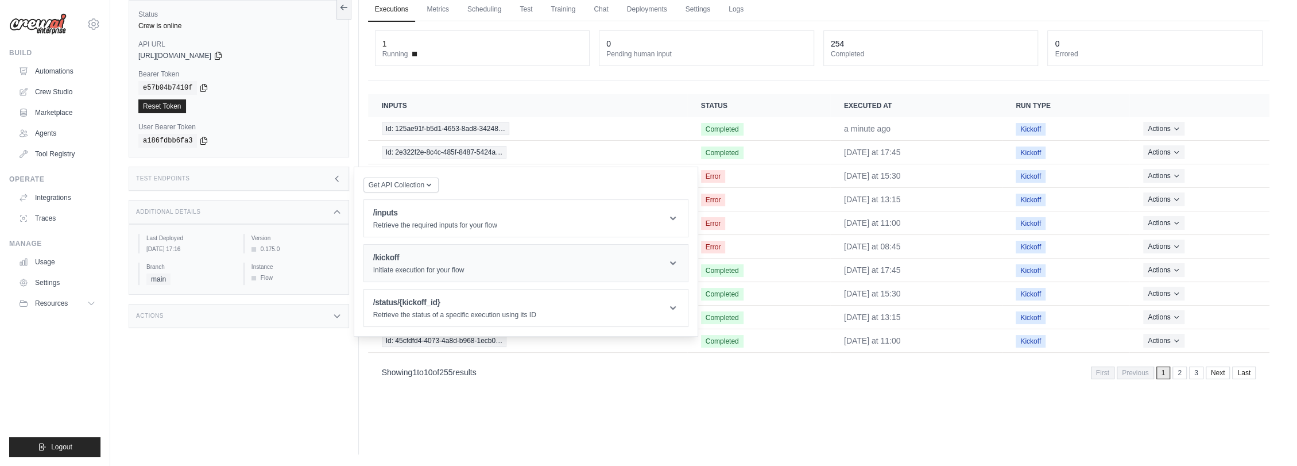
click at [448, 266] on p "Initiate execution for your flow" at bounding box center [418, 269] width 91 height 9
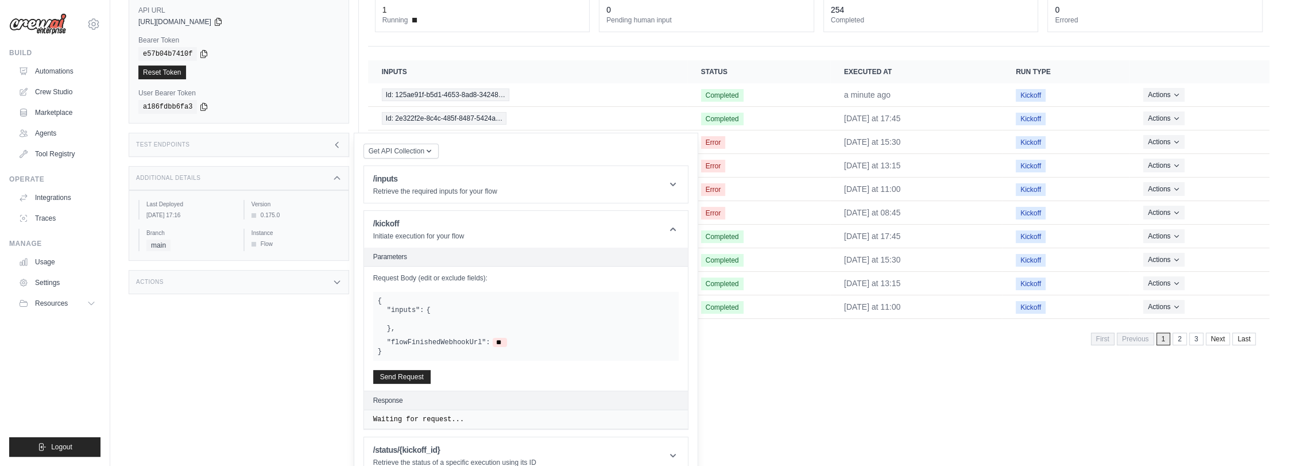
scroll to position [101, 0]
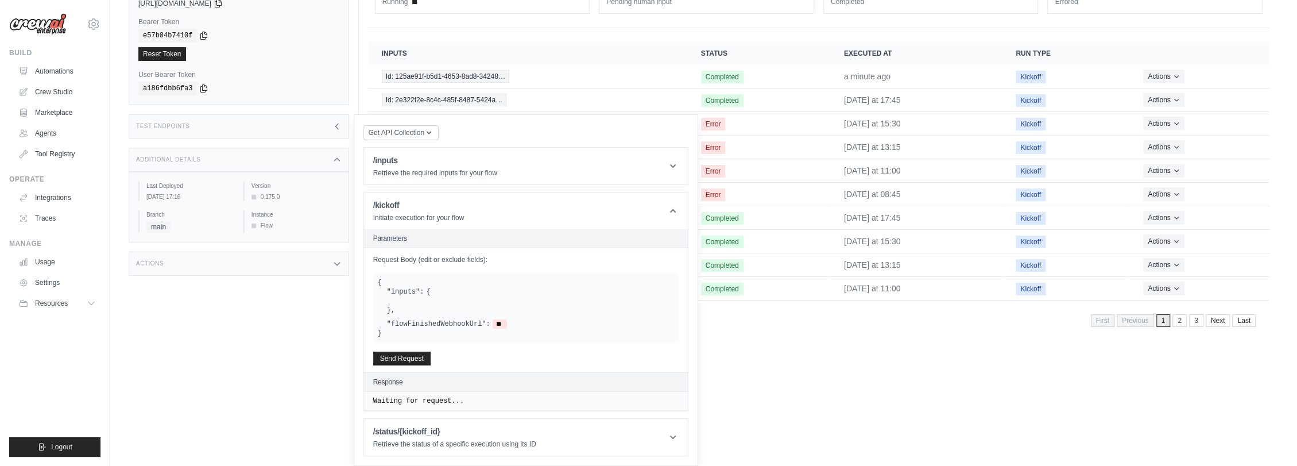
click at [432, 300] on div at bounding box center [530, 300] width 287 height 9
drag, startPoint x: 390, startPoint y: 300, endPoint x: 455, endPoint y: 303, distance: 64.4
click at [455, 303] on div at bounding box center [530, 300] width 287 height 9
click at [428, 297] on div at bounding box center [530, 300] width 287 height 9
drag, startPoint x: 413, startPoint y: 288, endPoint x: 412, endPoint y: 266, distance: 21.9
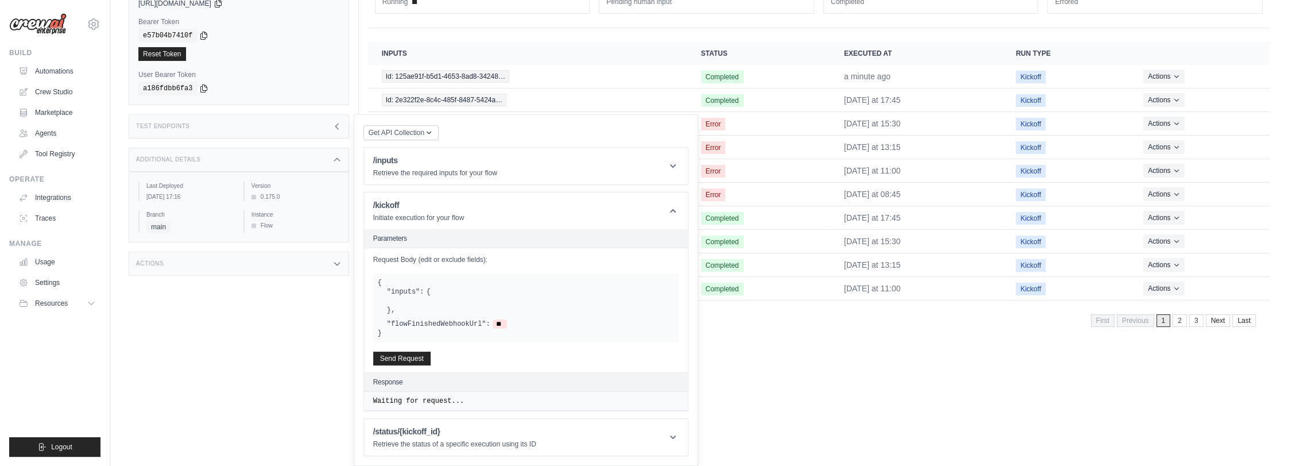
click at [413, 287] on label ""inputs":" at bounding box center [405, 291] width 37 height 9
click at [408, 233] on header "Parameters" at bounding box center [526, 238] width 324 height 19
click at [404, 195] on header "/kickoff Initiate execution for your flow" at bounding box center [526, 210] width 324 height 37
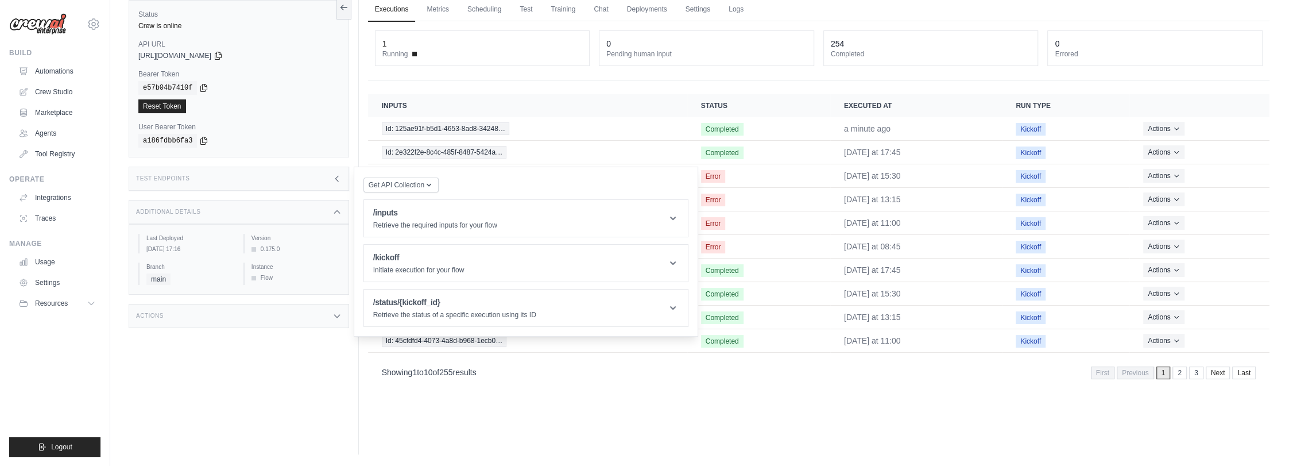
click at [427, 258] on h1 "/kickoff" at bounding box center [418, 257] width 91 height 11
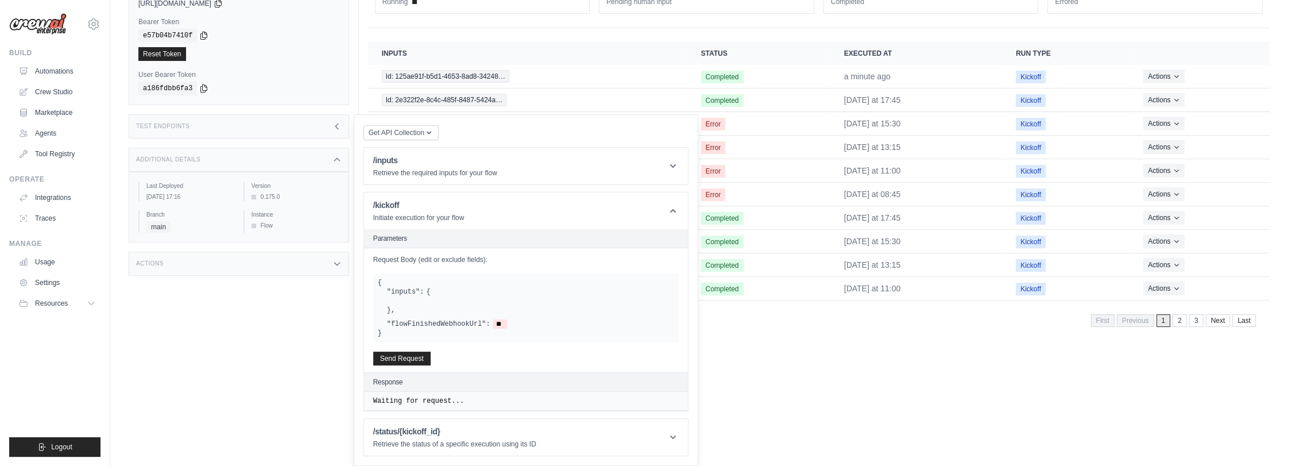
click at [427, 309] on div ""inputs": { } ," at bounding box center [530, 301] width 287 height 28
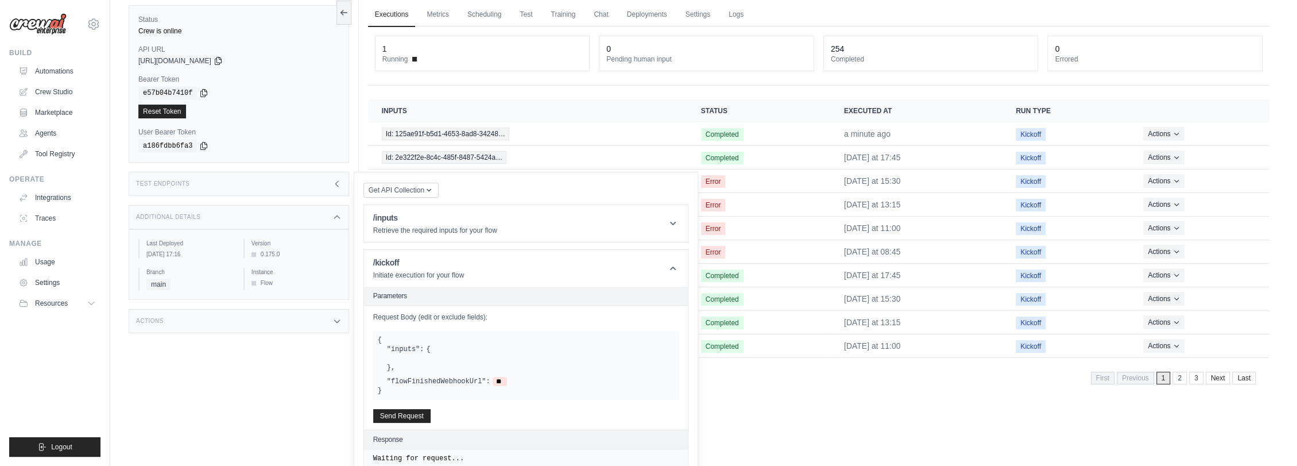
scroll to position [0, 0]
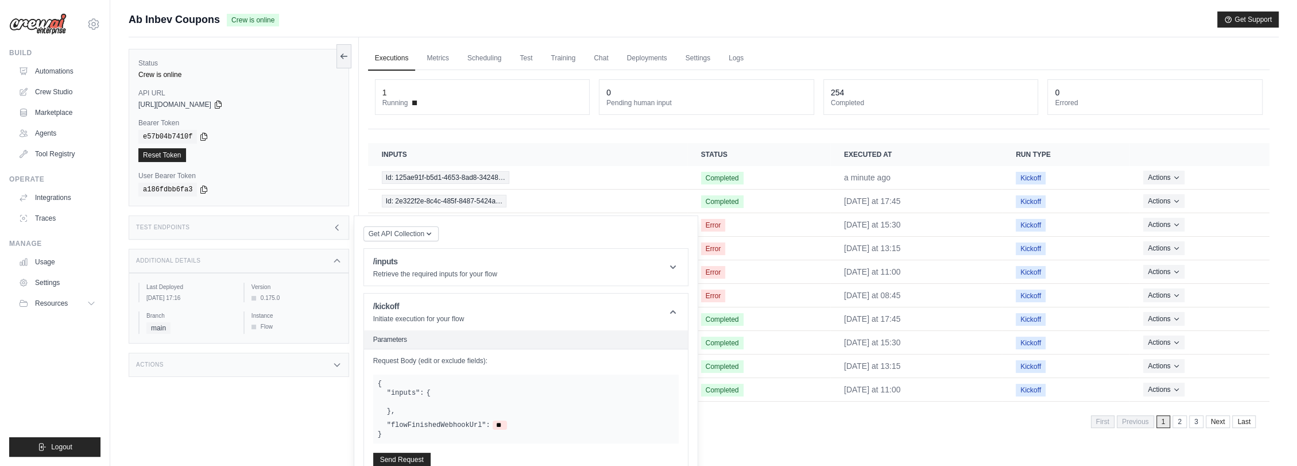
click at [53, 18] on img at bounding box center [37, 24] width 57 height 22
click at [74, 441] on button "Logout" at bounding box center [54, 447] width 91 height 20
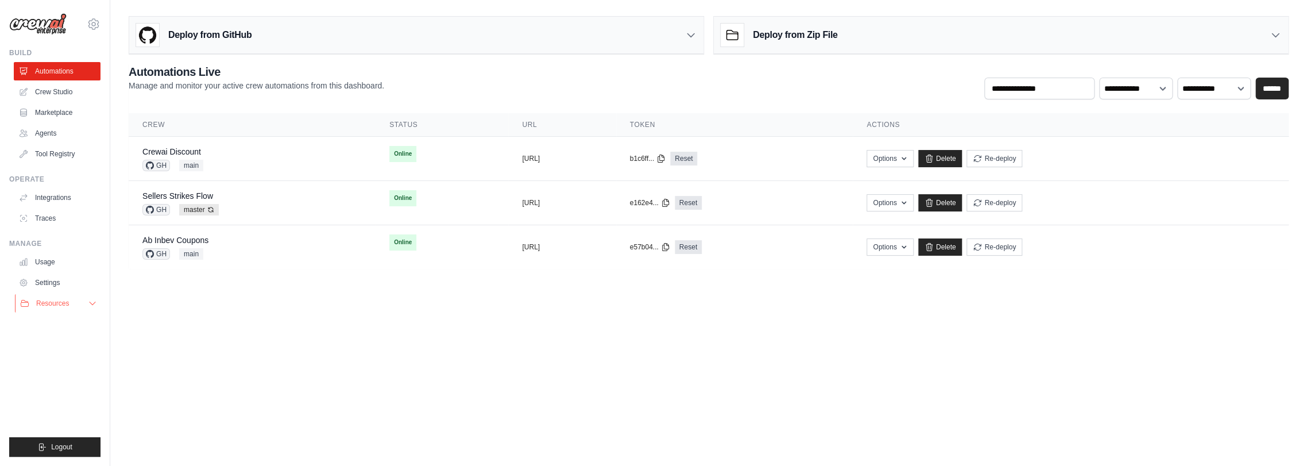
click at [55, 304] on span "Resources" at bounding box center [52, 303] width 33 height 9
click at [93, 31] on div "diego.garcia-ext2@ab-inbev.com Settings" at bounding box center [54, 18] width 91 height 37
click at [95, 25] on icon at bounding box center [94, 24] width 14 height 14
click at [76, 78] on link "Settings" at bounding box center [94, 77] width 101 height 21
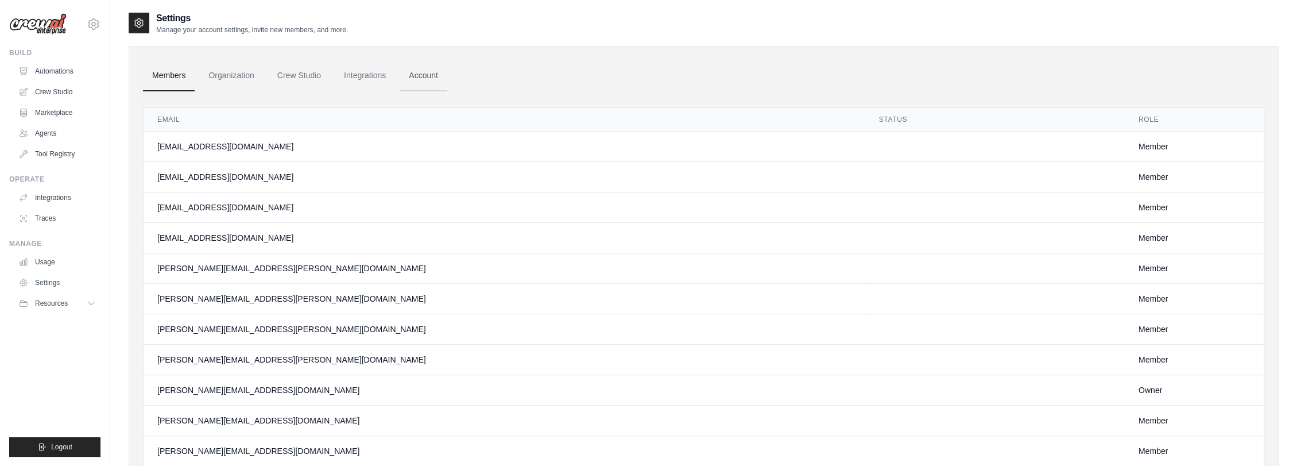
click at [417, 71] on link "Account" at bounding box center [424, 75] width 48 height 31
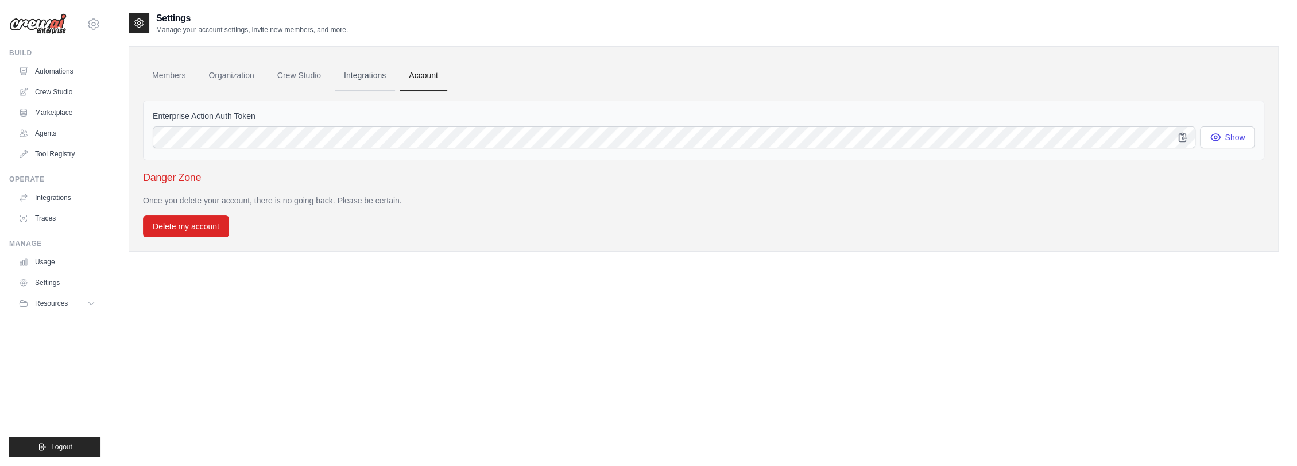
click at [376, 75] on link "Integrations" at bounding box center [365, 75] width 60 height 31
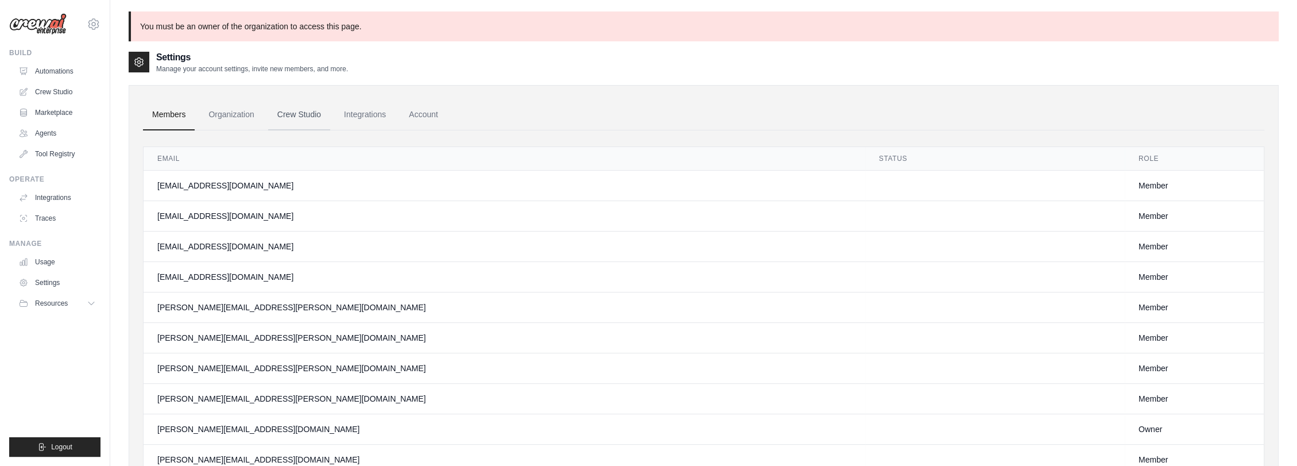
click at [318, 115] on link "Crew Studio" at bounding box center [299, 114] width 62 height 31
click at [227, 113] on link "Organization" at bounding box center [231, 114] width 64 height 31
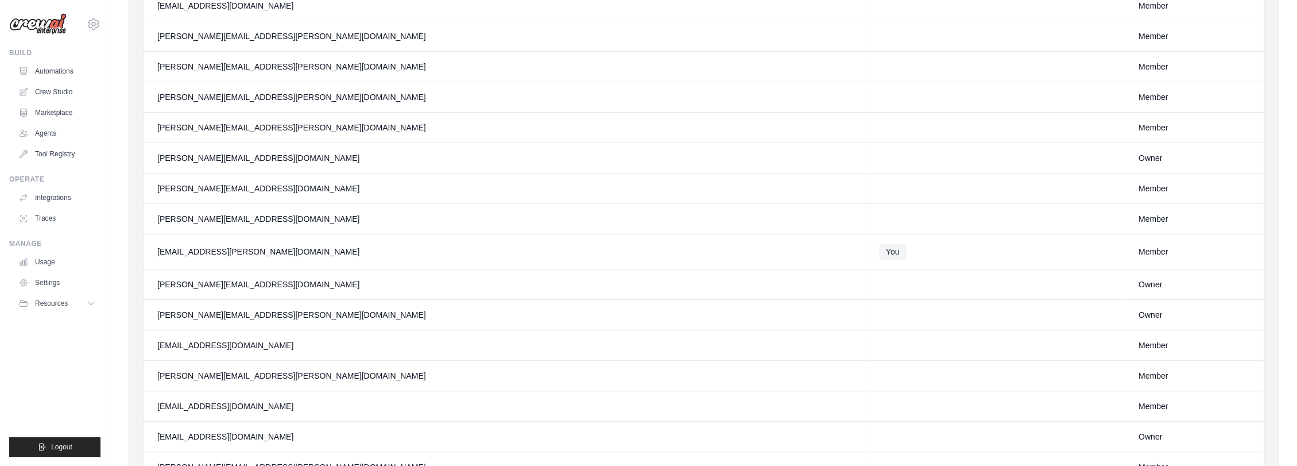
scroll to position [250, 0]
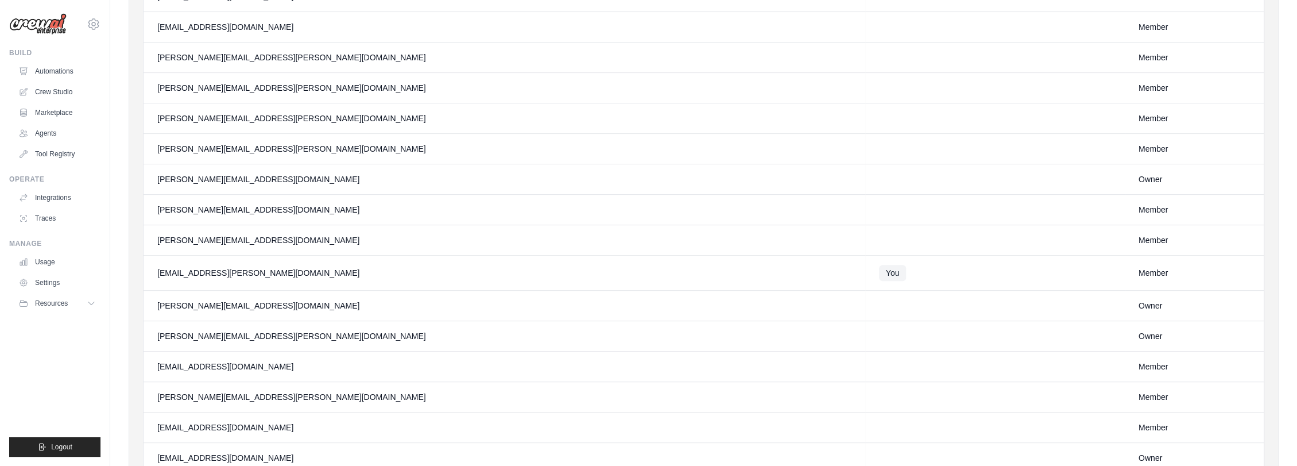
click at [60, 26] on img at bounding box center [37, 24] width 57 height 22
click at [44, 27] on img at bounding box center [37, 24] width 57 height 22
click at [52, 68] on link "Automations" at bounding box center [58, 71] width 87 height 18
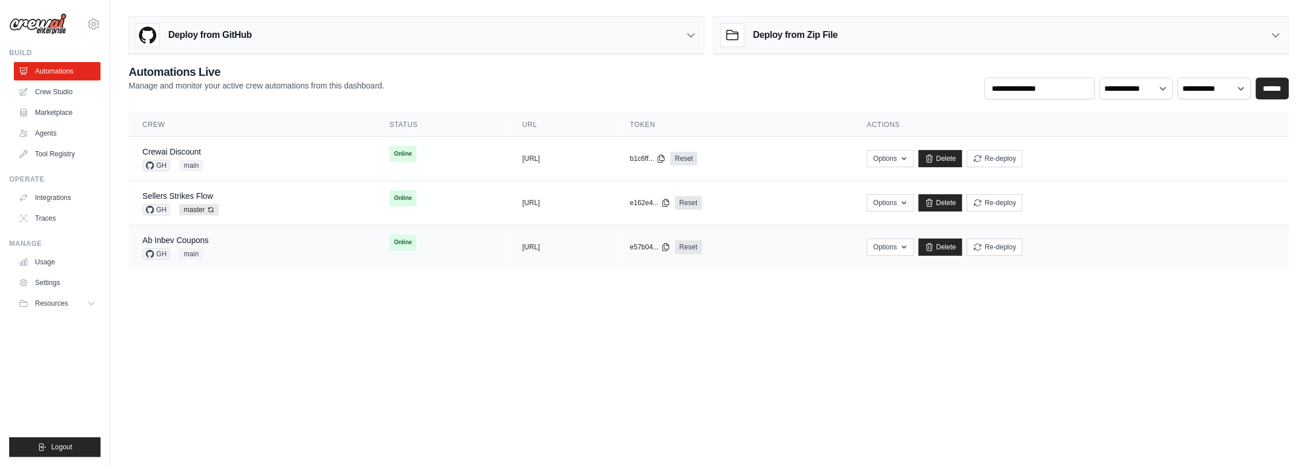
click at [229, 233] on td "Ab Inbev Coupons GH main" at bounding box center [252, 247] width 247 height 44
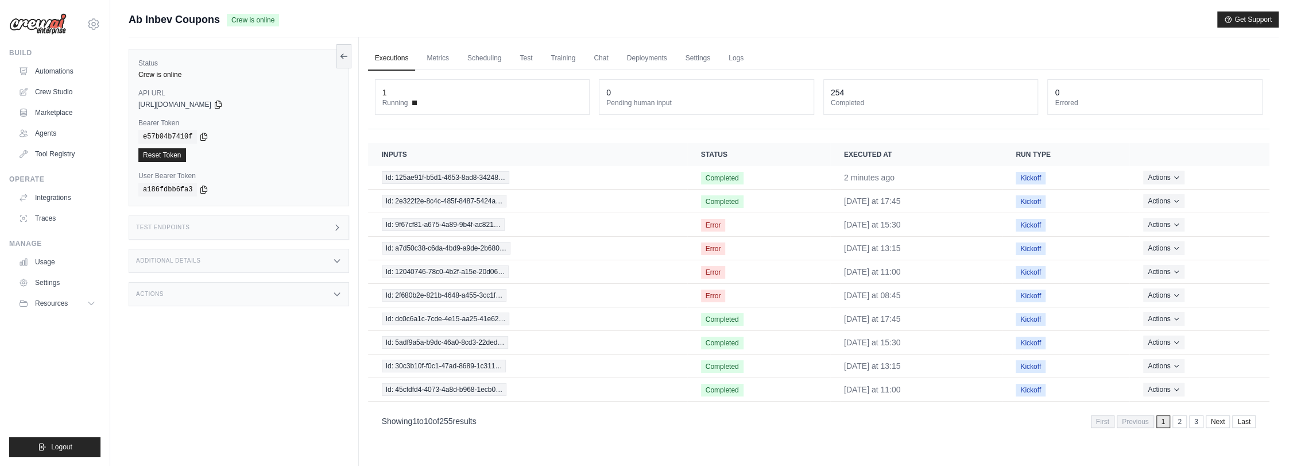
click at [226, 231] on div "Test Endpoints" at bounding box center [239, 227] width 220 height 24
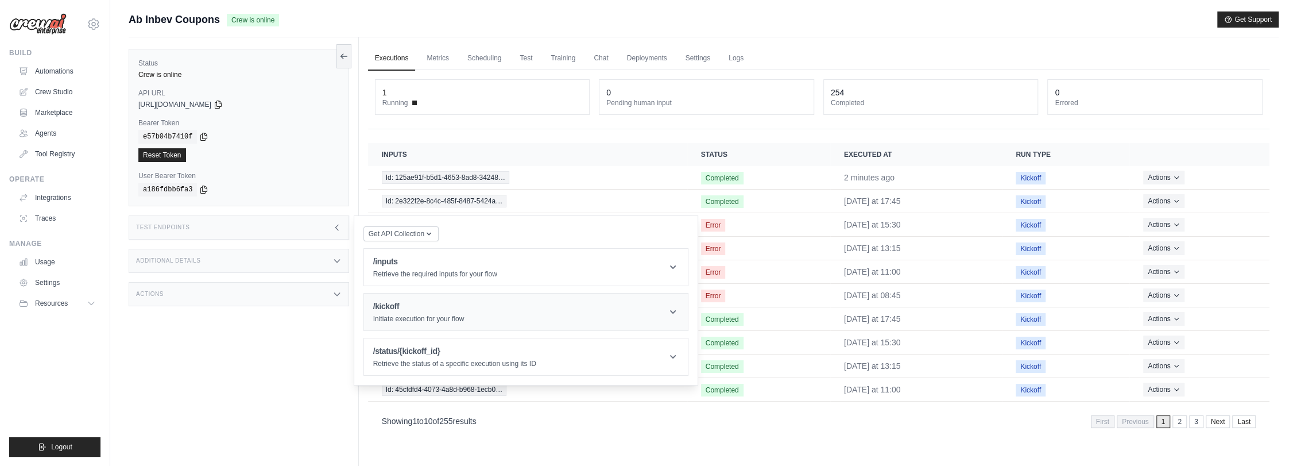
click at [473, 319] on header "/kickoff Initiate execution for your flow" at bounding box center [526, 311] width 324 height 37
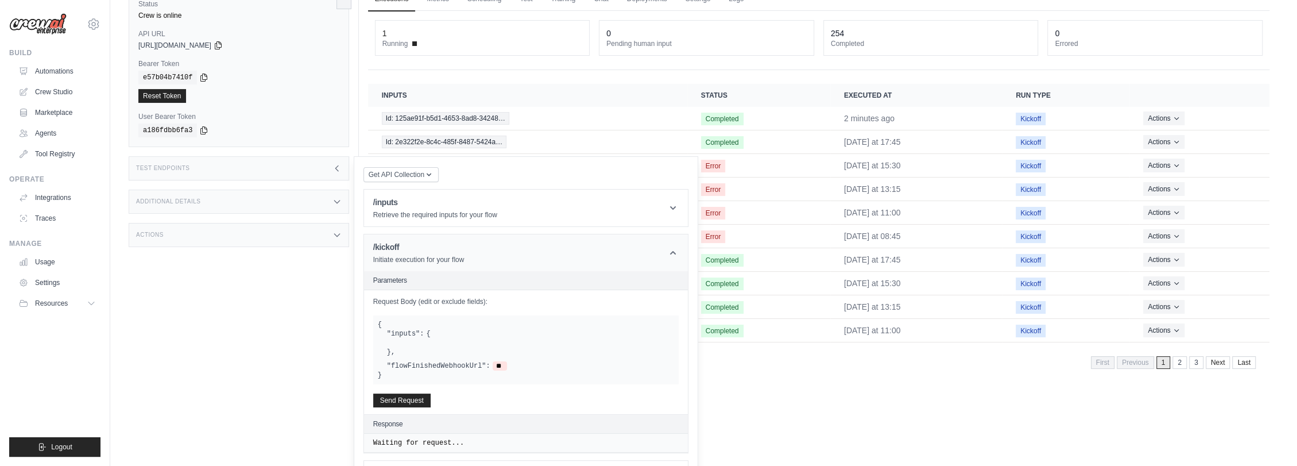
scroll to position [37, 0]
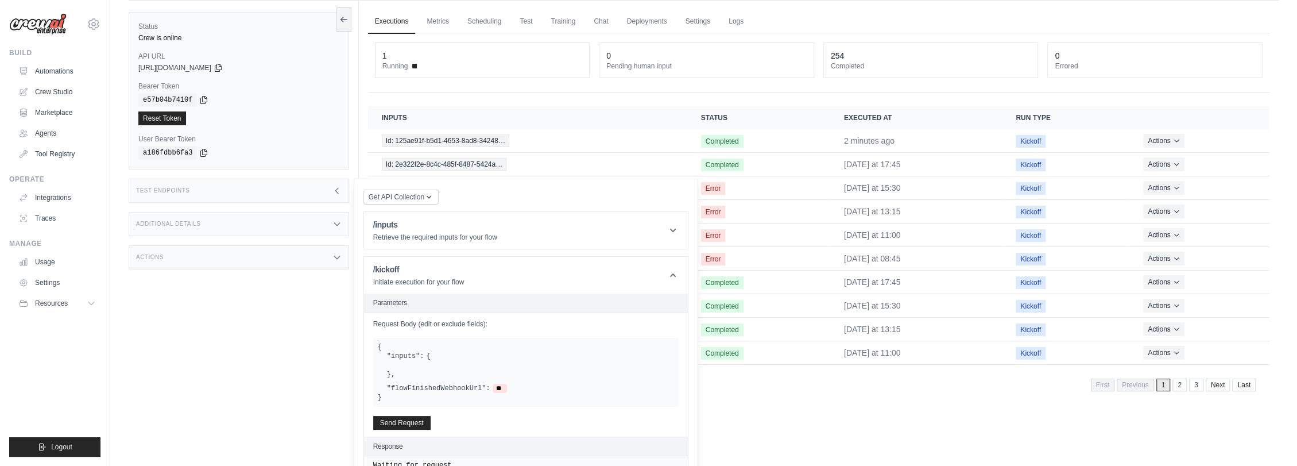
click at [463, 312] on div "Request Body (edit or exclude fields): { "inputs": { } , "flowFinishedWebhookUr…" at bounding box center [526, 374] width 324 height 124
click at [435, 291] on header "/kickoff Initiate execution for your flow" at bounding box center [526, 275] width 324 height 37
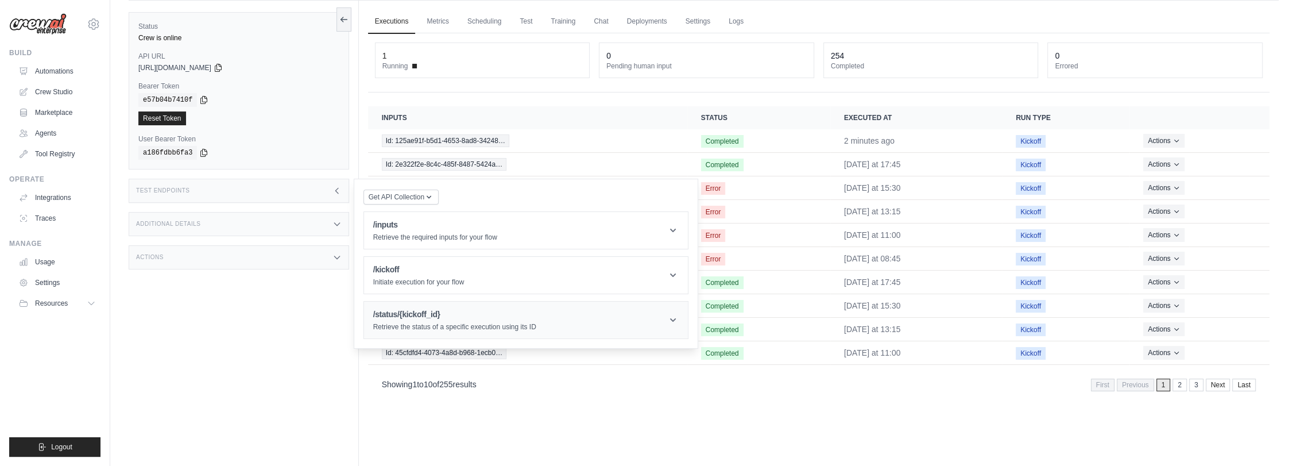
click at [439, 313] on h1 "/status/{kickoff_id}" at bounding box center [454, 313] width 163 height 11
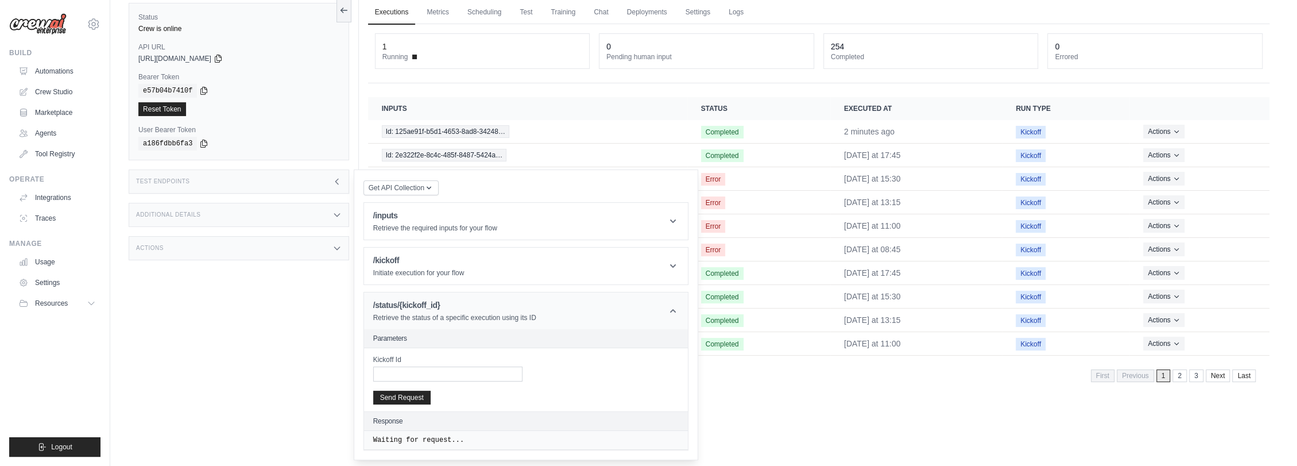
scroll to position [49, 0]
click at [417, 304] on h1 "/status/{kickoff_id}" at bounding box center [454, 301] width 163 height 11
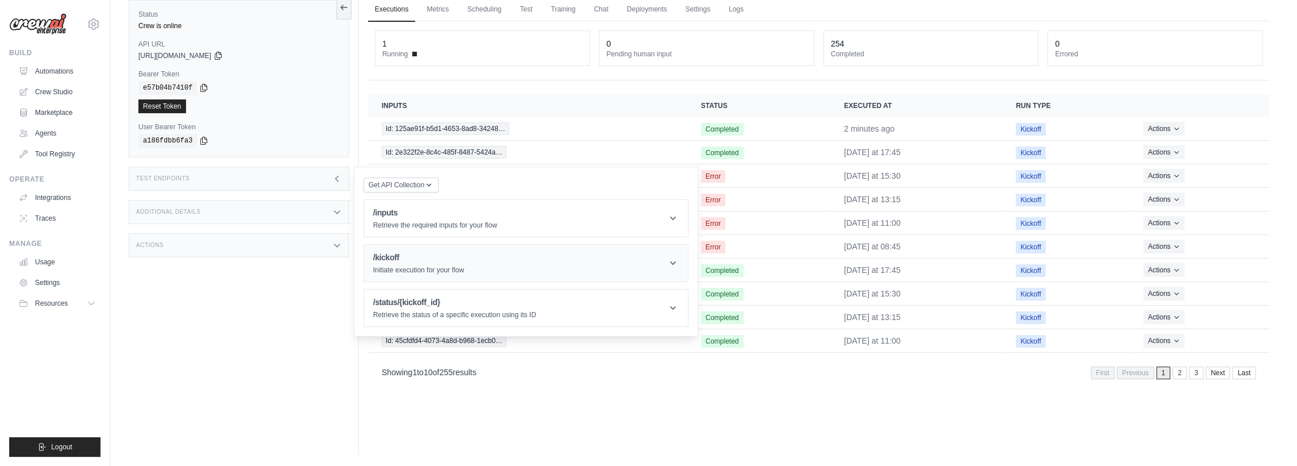
click at [433, 274] on p "Initiate execution for your flow" at bounding box center [418, 269] width 91 height 9
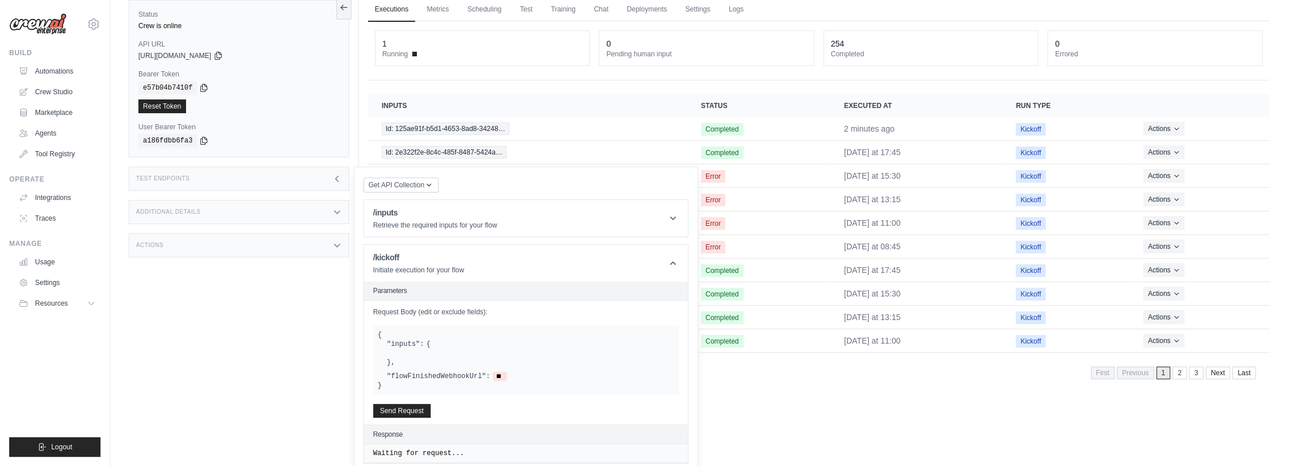
click at [428, 358] on div ""inputs": { } ," at bounding box center [530, 353] width 287 height 28
click at [494, 378] on span "**" at bounding box center [500, 376] width 14 height 9
click at [427, 222] on p "Retrieve the required inputs for your flow" at bounding box center [435, 224] width 124 height 9
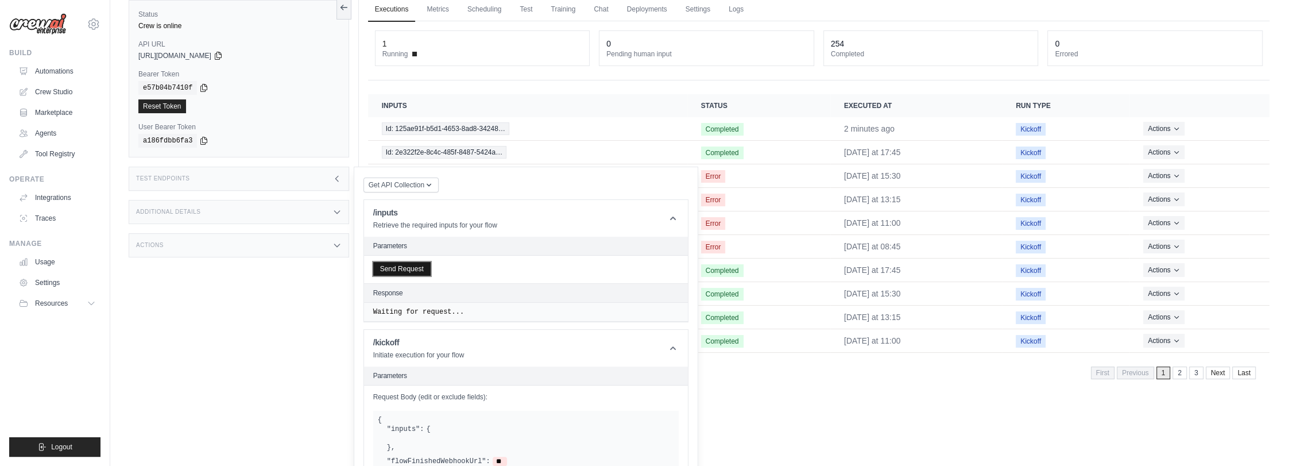
click at [410, 268] on button "Send Request" at bounding box center [401, 269] width 57 height 14
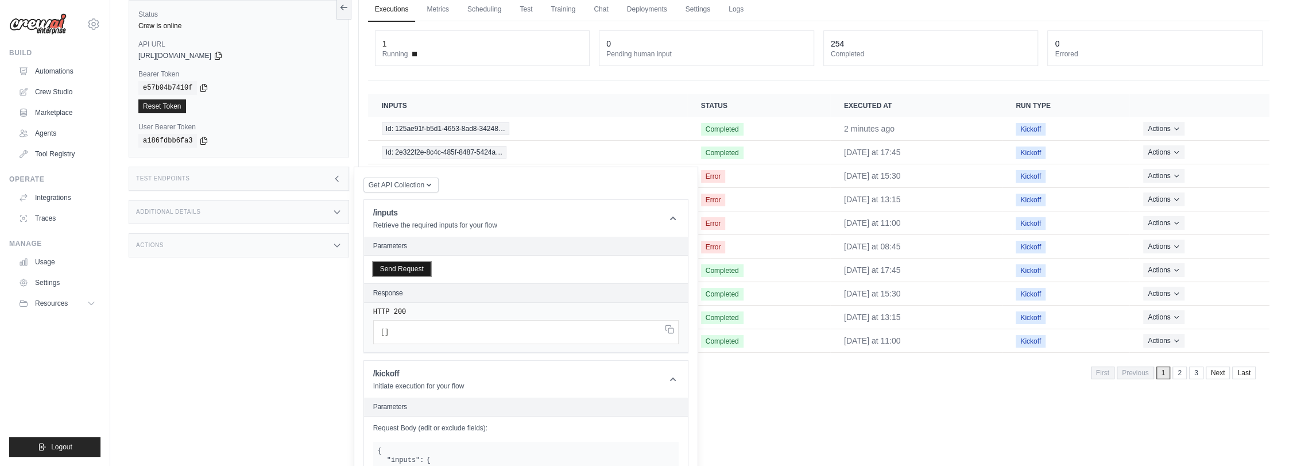
click at [425, 272] on button "Send Request" at bounding box center [401, 269] width 57 height 14
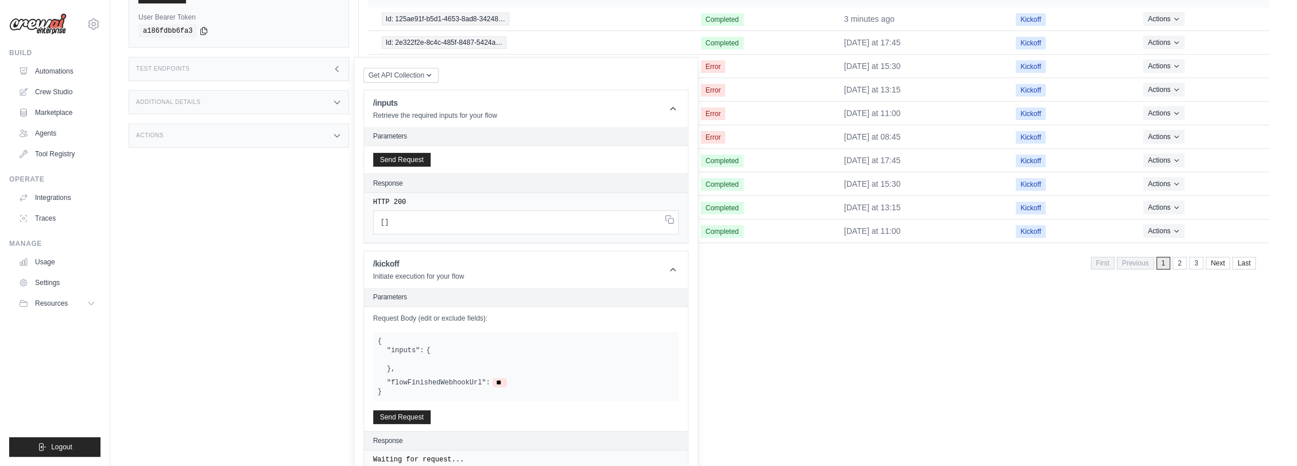
scroll to position [216, 0]
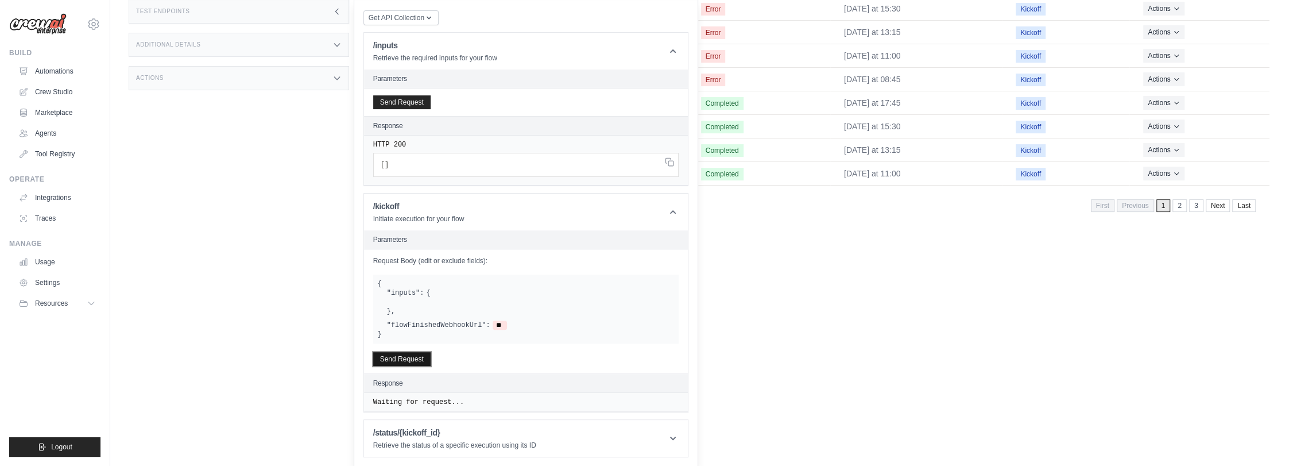
click at [394, 355] on button "Send Request" at bounding box center [401, 359] width 57 height 14
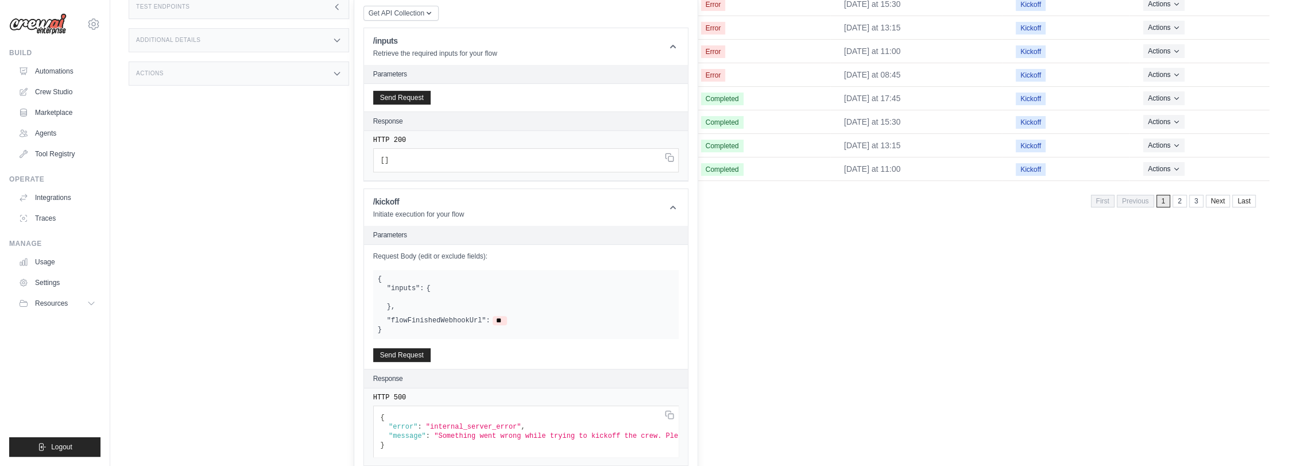
scroll to position [285, 0]
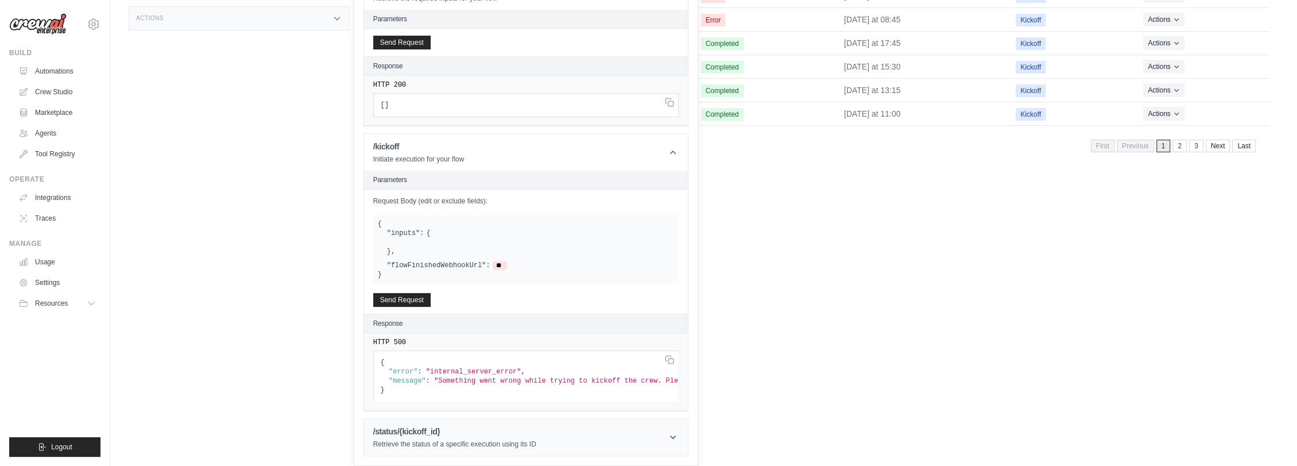
click at [409, 430] on h1 "/status/{kickoff_id}" at bounding box center [454, 430] width 163 height 11
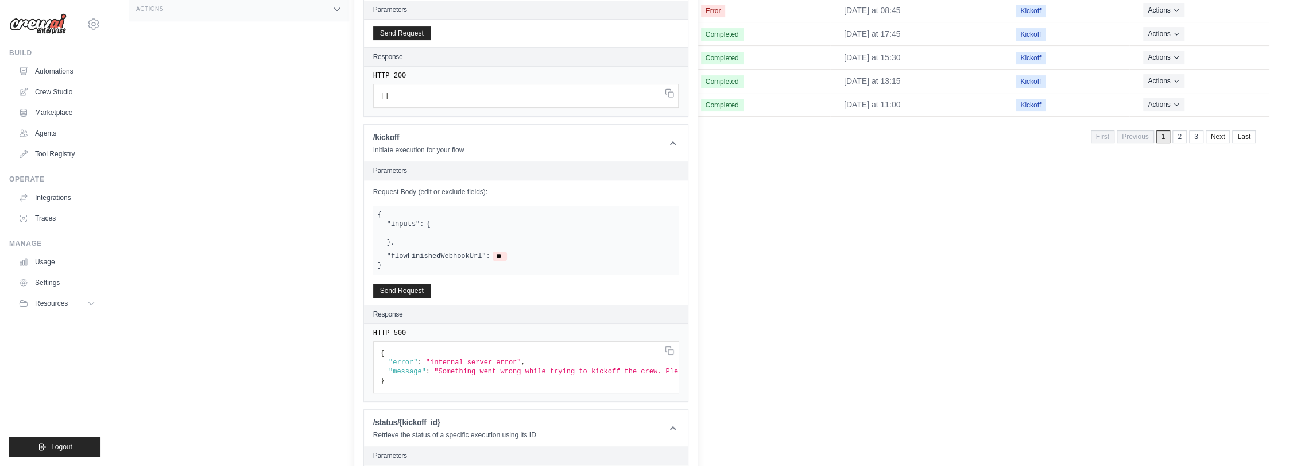
scroll to position [404, 0]
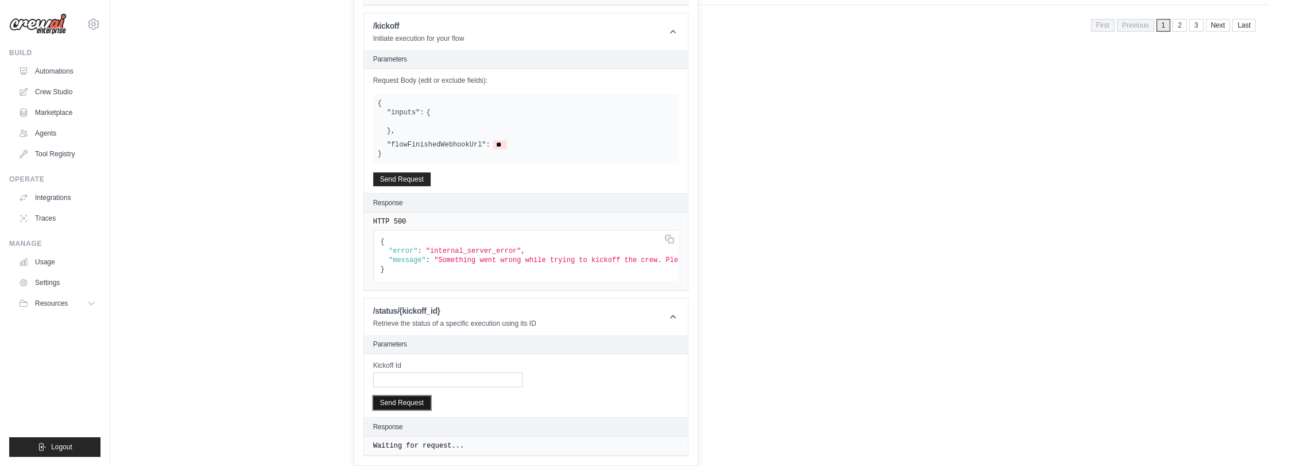
click at [417, 401] on button "Send Request" at bounding box center [401, 403] width 57 height 14
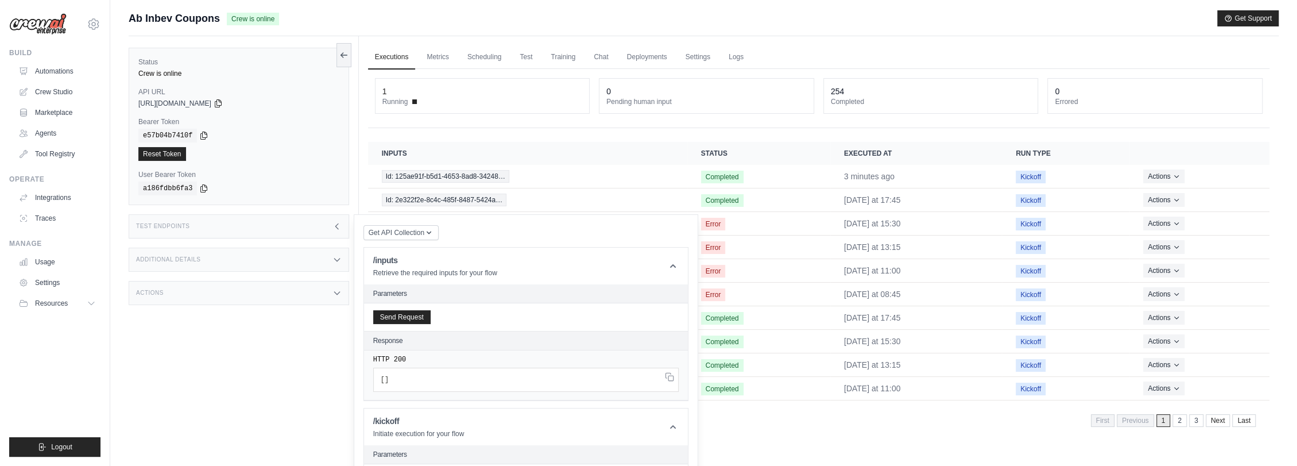
scroll to position [0, 0]
